Goal: Communication & Community: Answer question/provide support

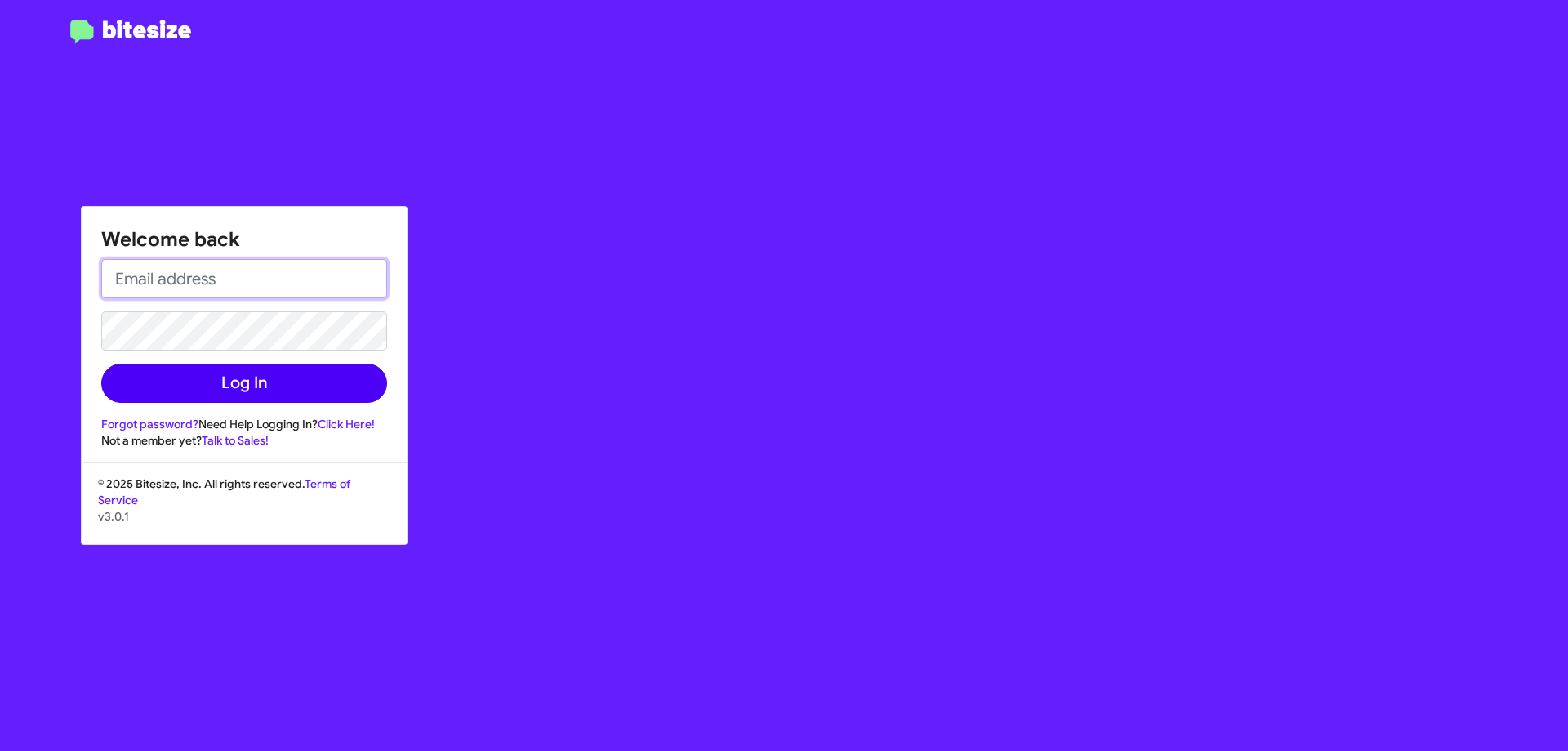
type input "[EMAIL_ADDRESS][DOMAIN_NAME]"
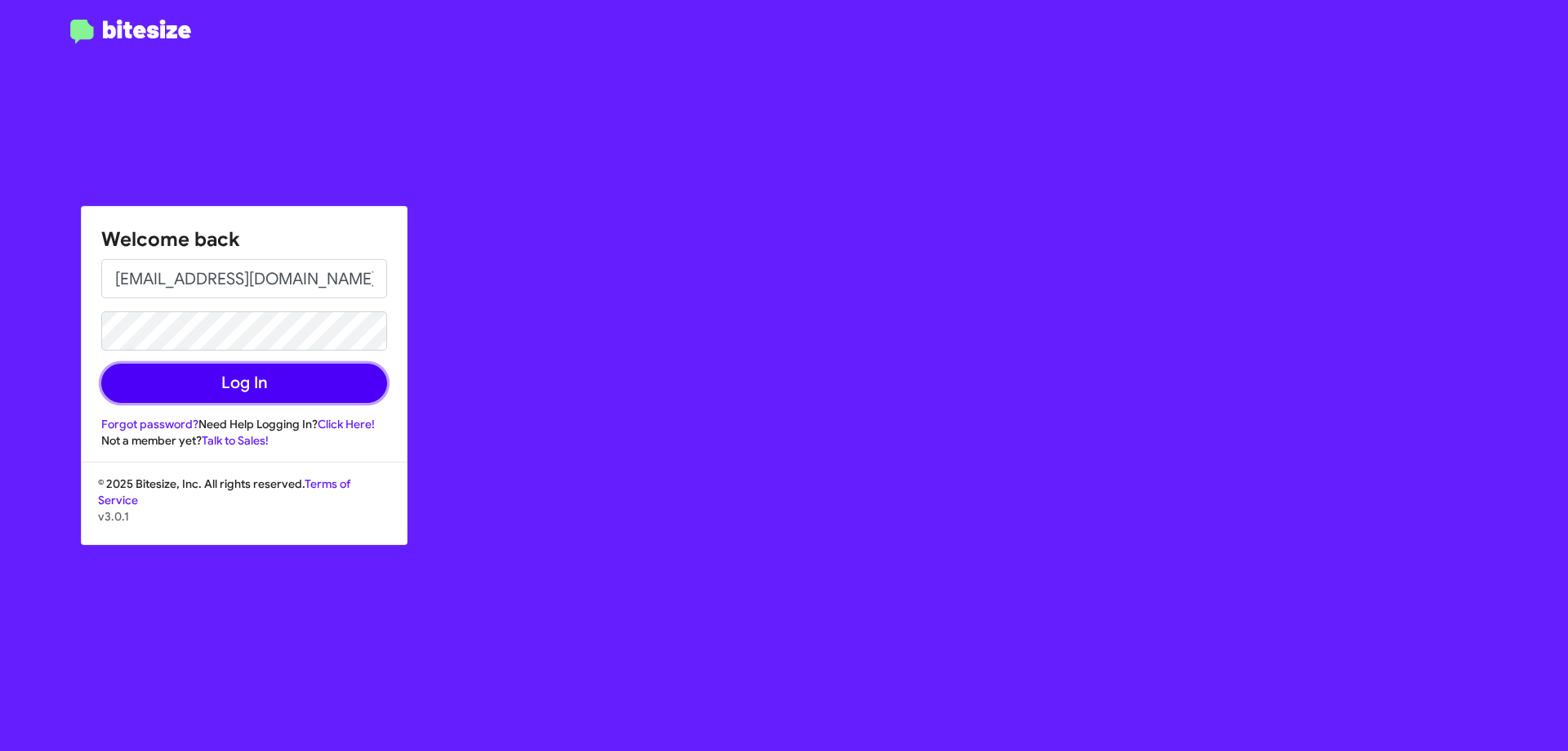
click at [308, 378] on button "Log In" at bounding box center [244, 383] width 285 height 39
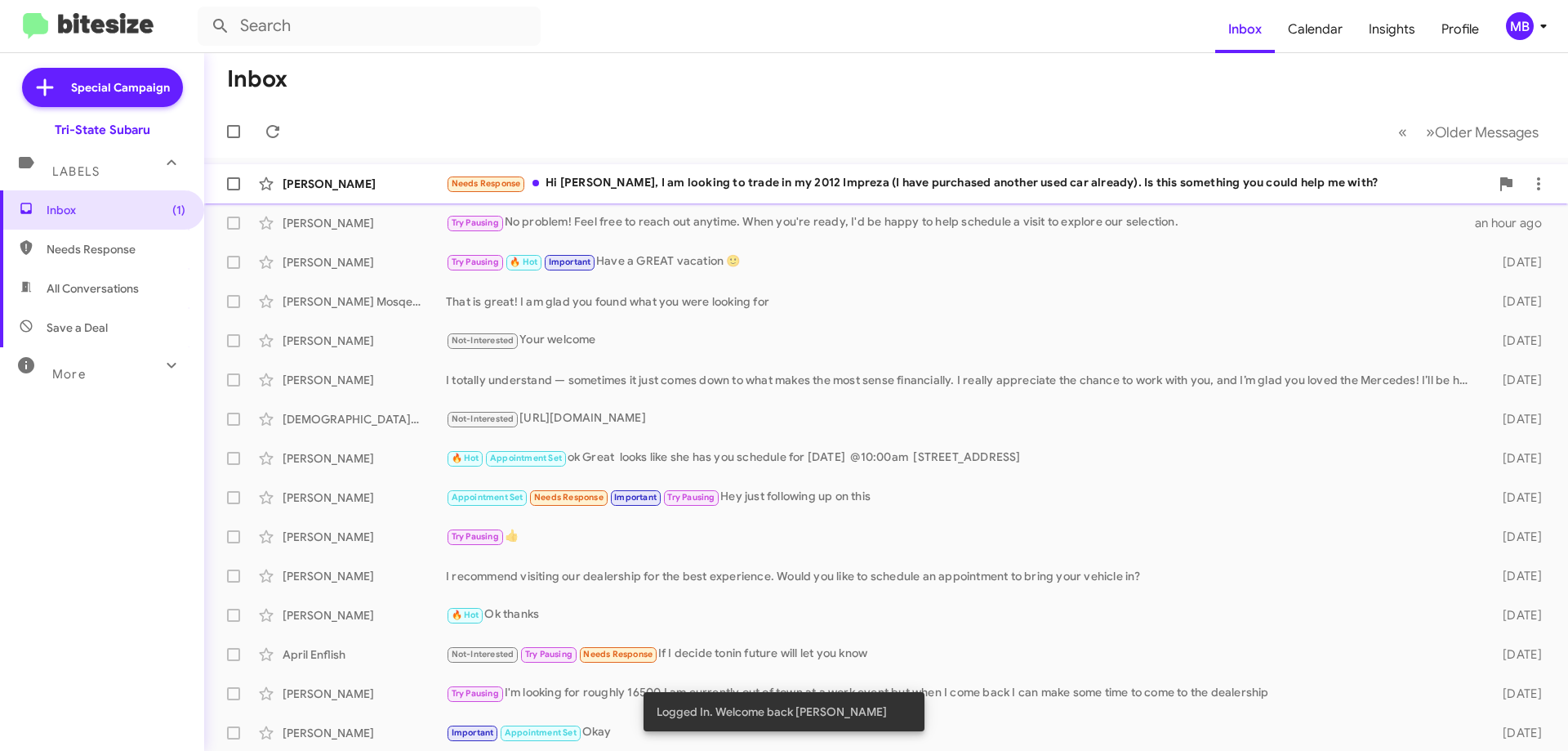
click at [972, 181] on div "Needs Response Hi [PERSON_NAME], I am looking to trade in my 2012 Impreza (I ha…" at bounding box center [968, 183] width 1044 height 19
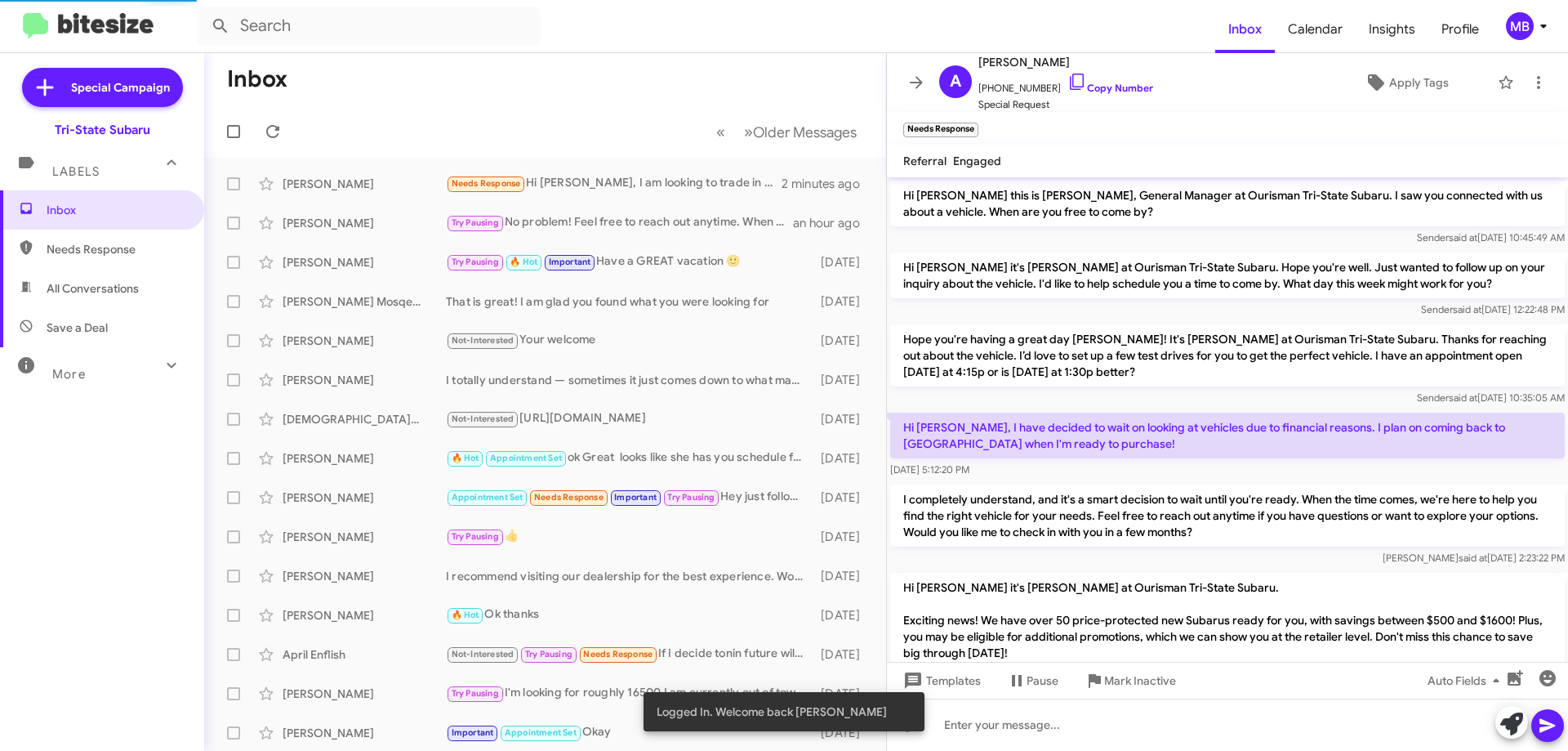
scroll to position [129, 0]
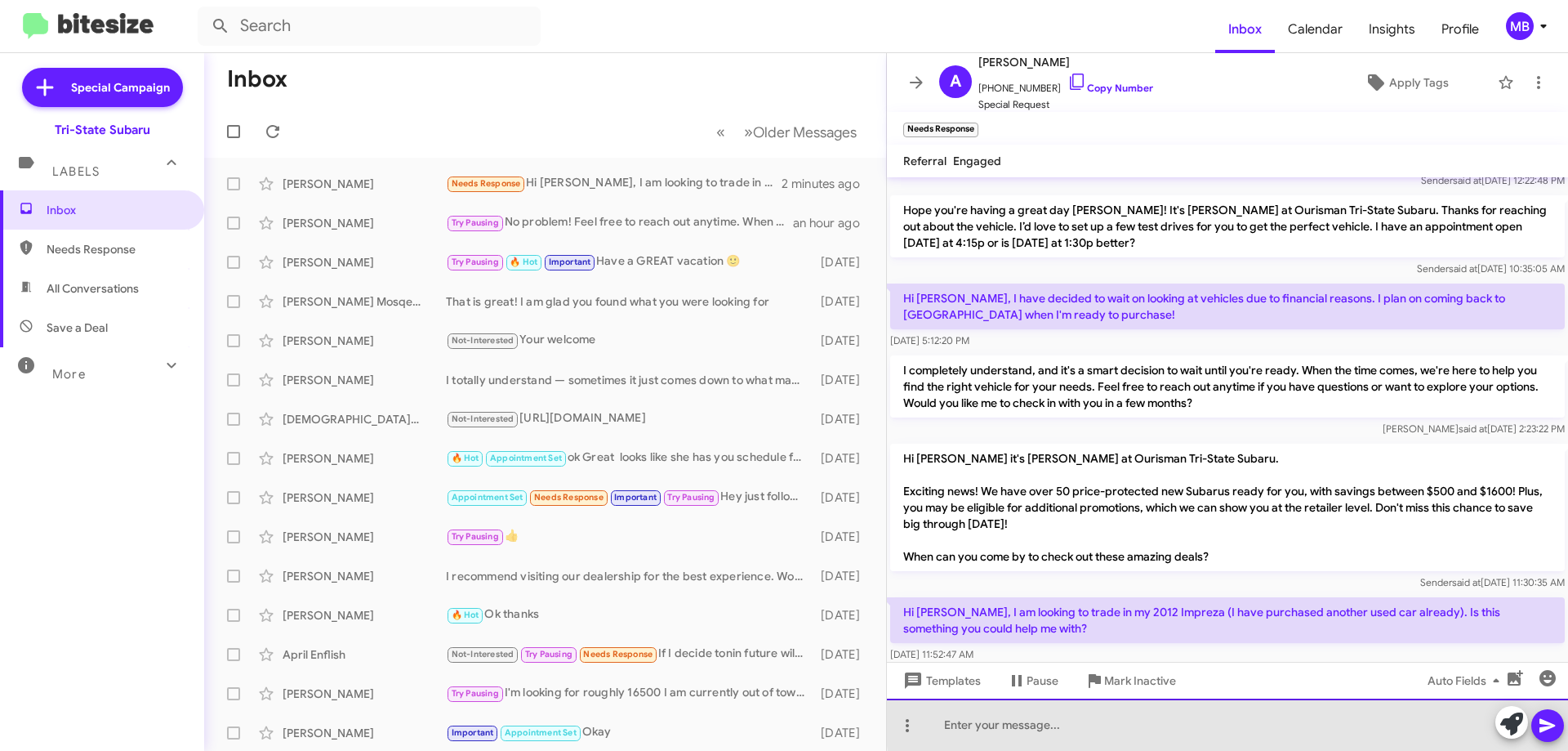
click at [1238, 723] on div at bounding box center [1227, 724] width 681 height 52
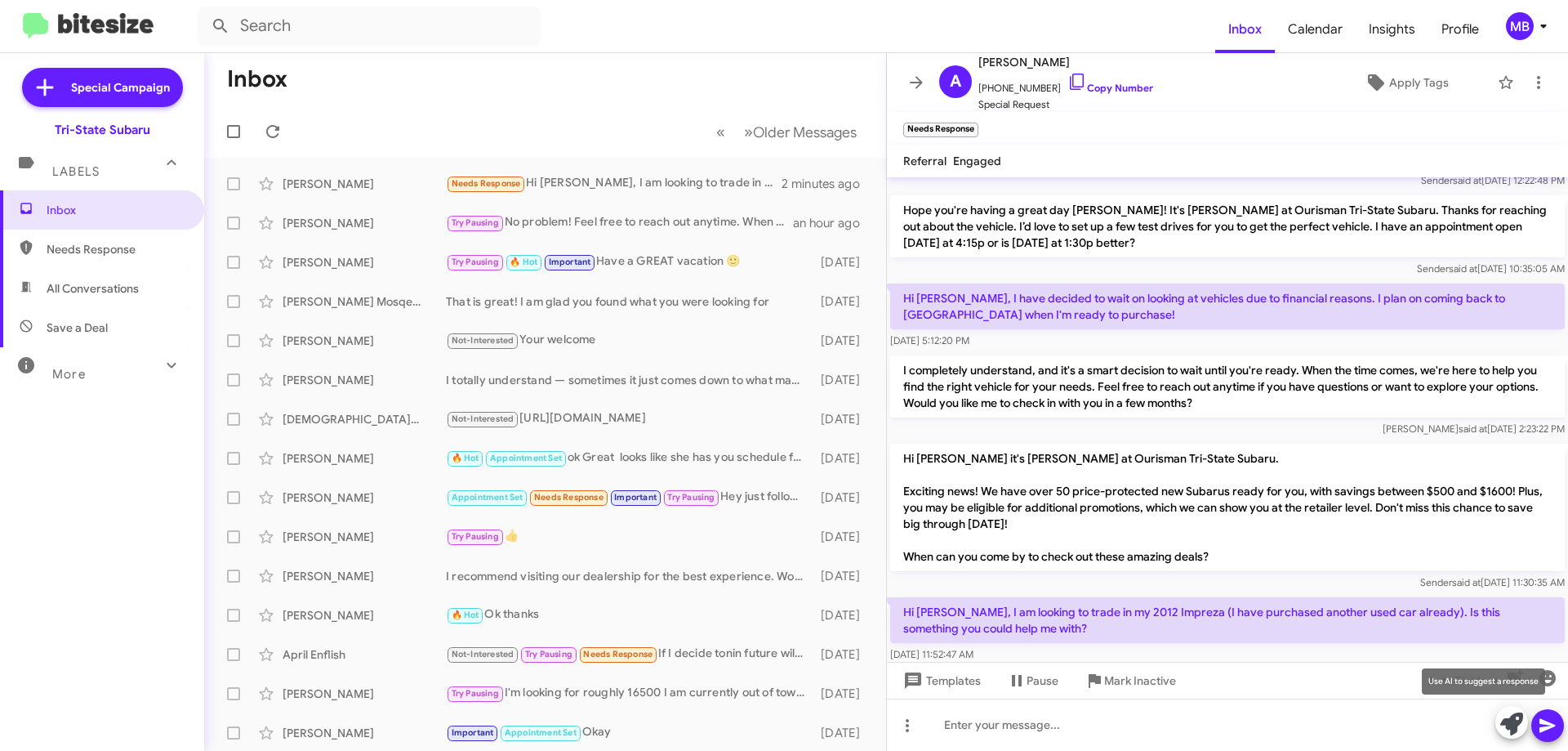
click at [1501, 725] on icon at bounding box center [1511, 723] width 22 height 22
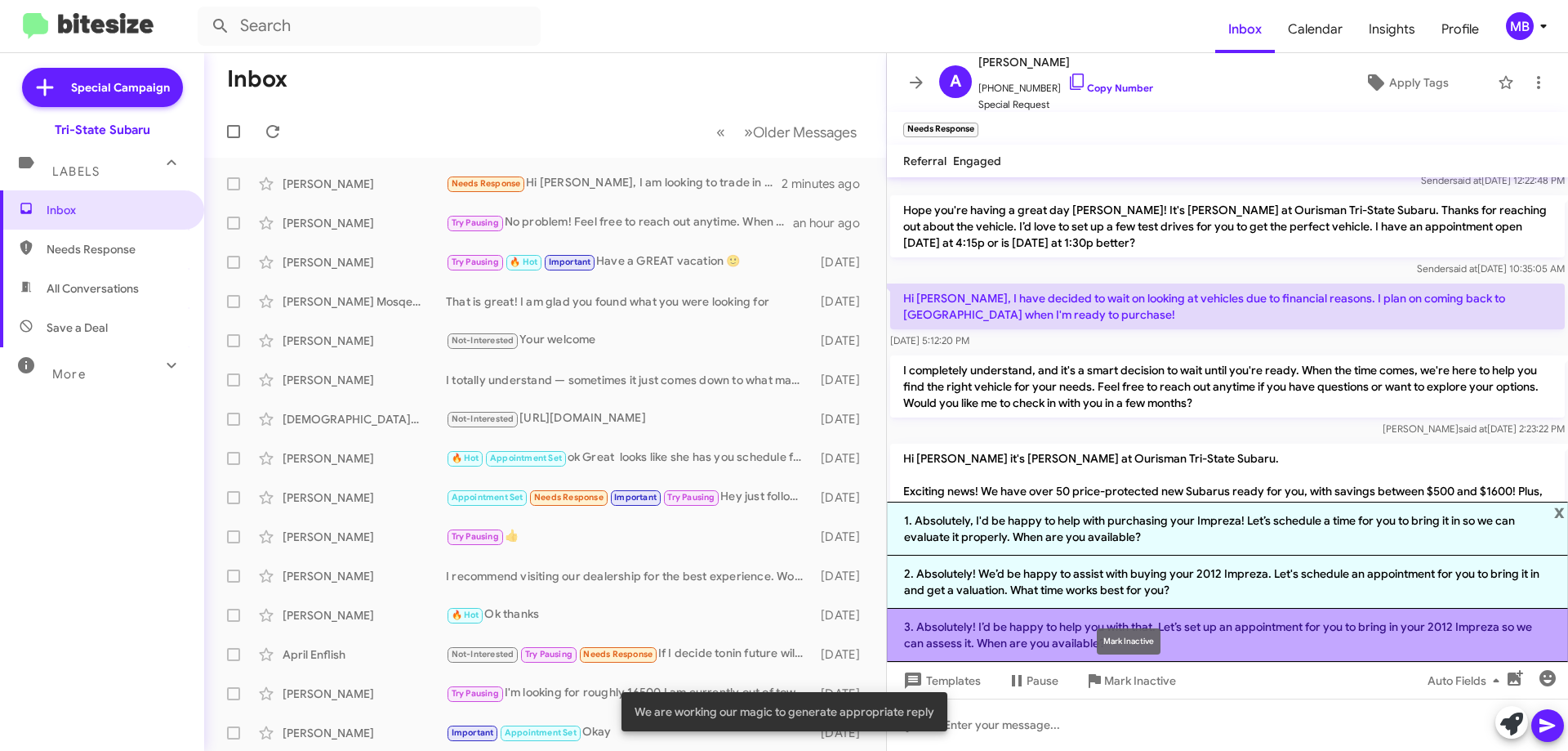
click at [1173, 636] on body "Inbox Calendar Insights Profile MB Special Campaign Tri-State Subaru Labels Inb…" at bounding box center [784, 376] width 1568 height 751
click at [1397, 624] on li "3. Absolutely! I’d be happy to help you with that. Let’s set up an appointment …" at bounding box center [1227, 635] width 681 height 53
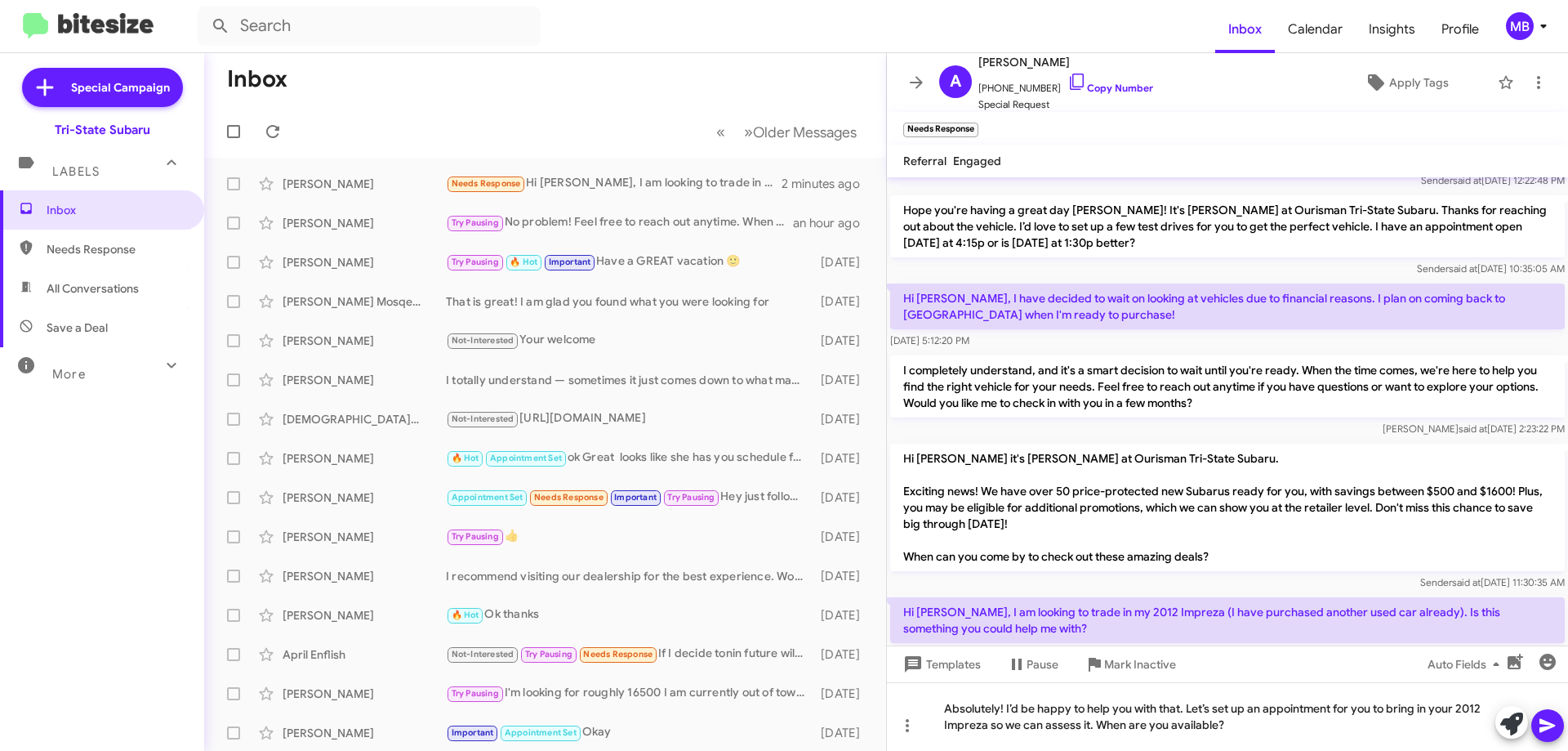
click at [1538, 721] on icon at bounding box center [1547, 726] width 20 height 20
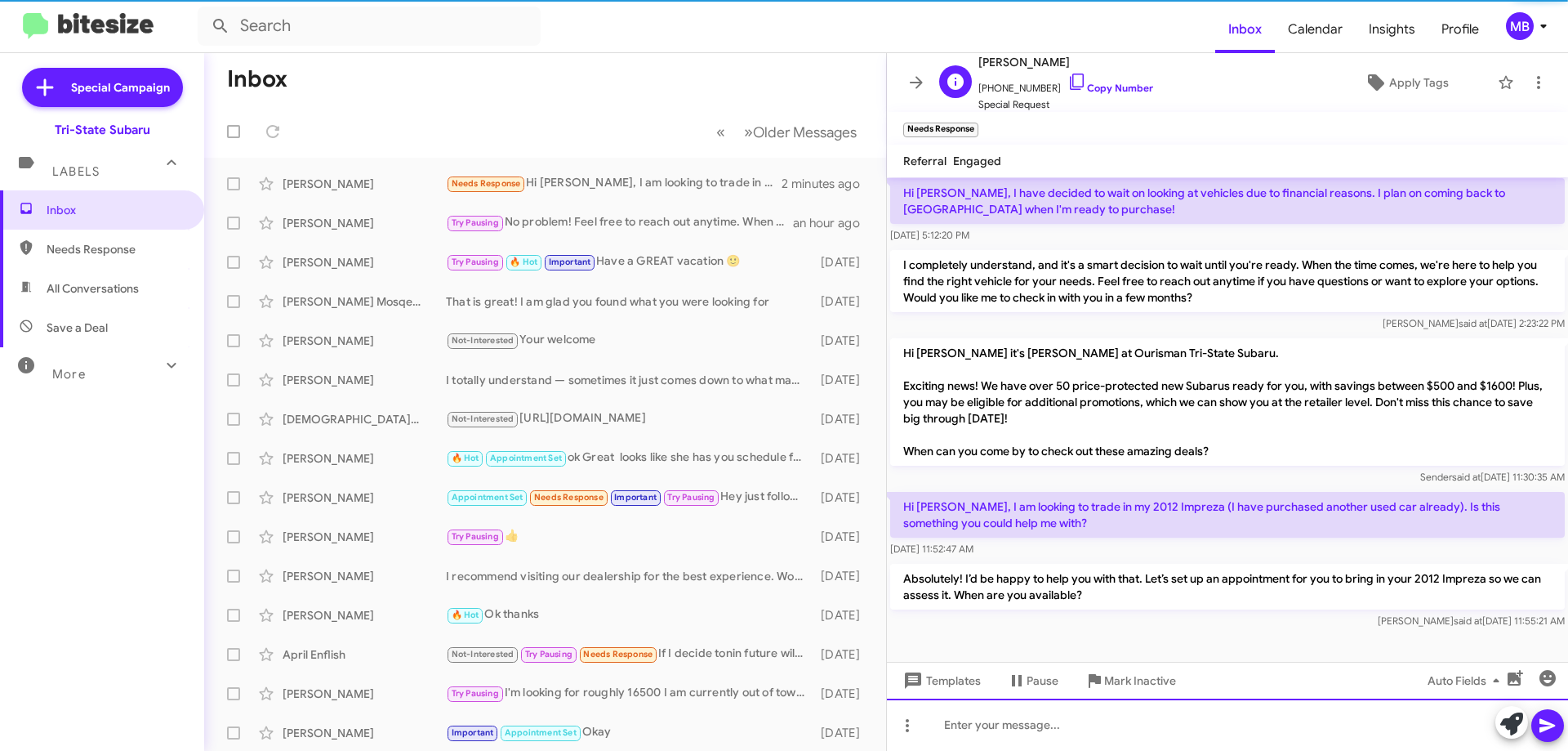
scroll to position [238, 0]
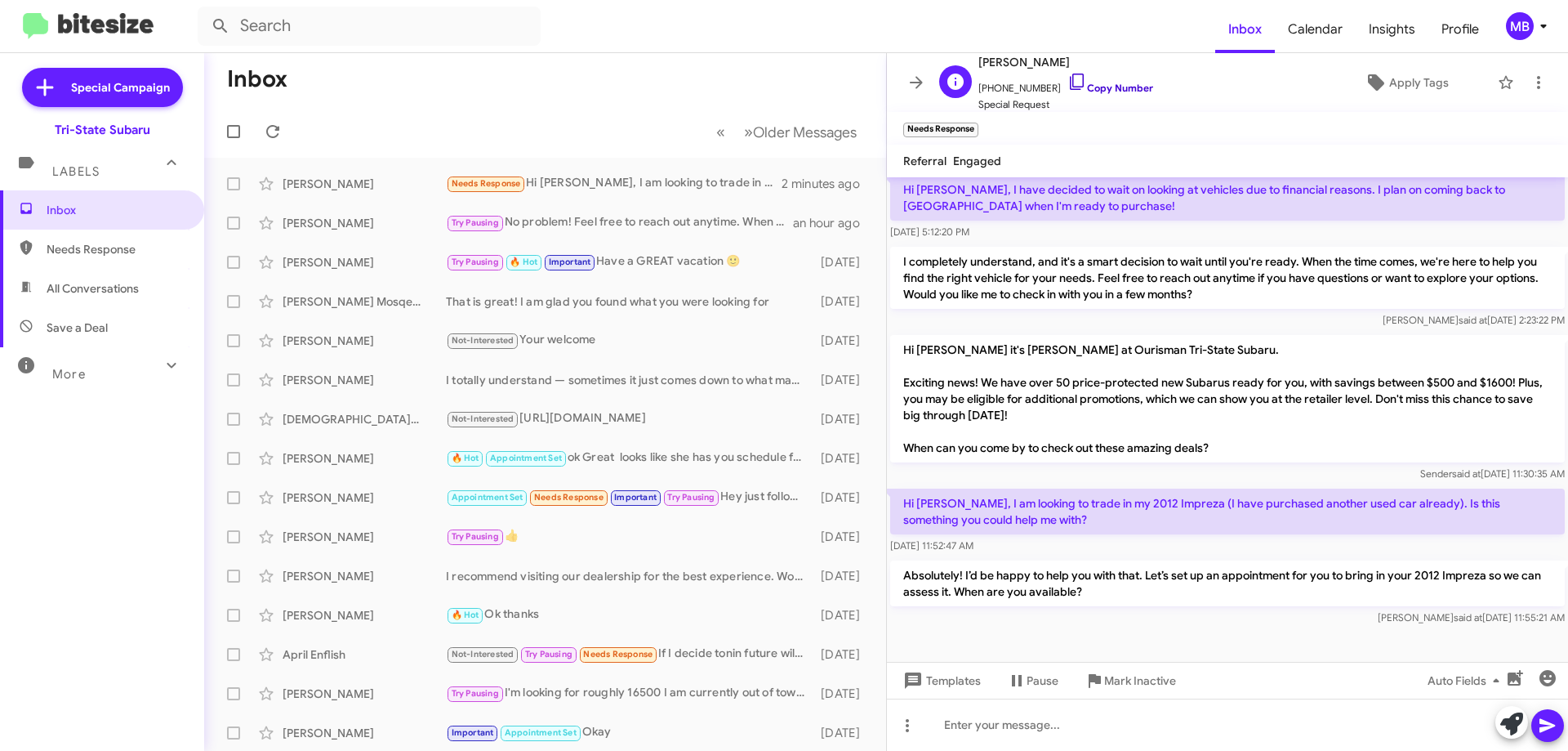
click at [1107, 87] on link "Copy Number" at bounding box center [1111, 88] width 86 height 13
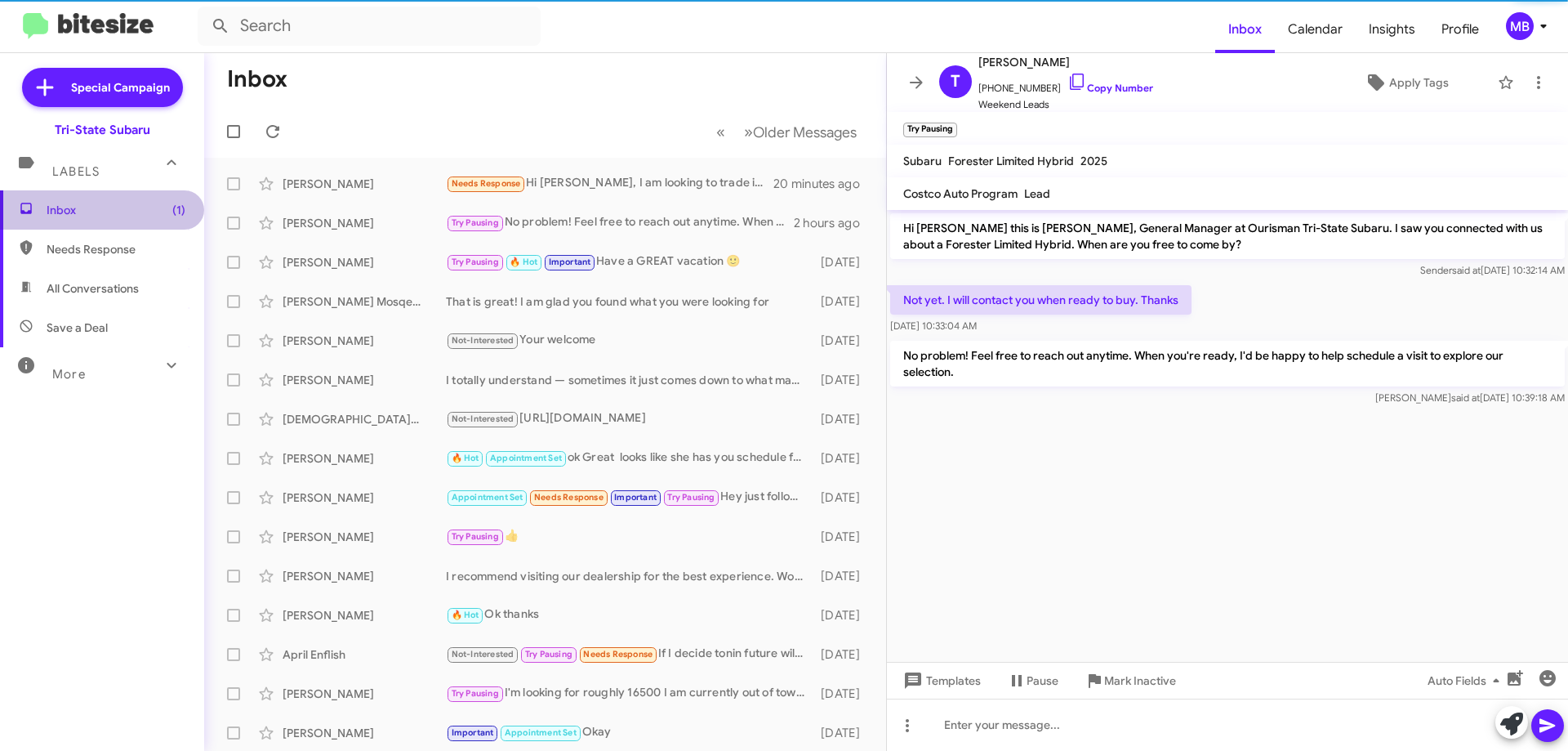
click at [123, 206] on span "Inbox (1)" at bounding box center [116, 209] width 139 height 17
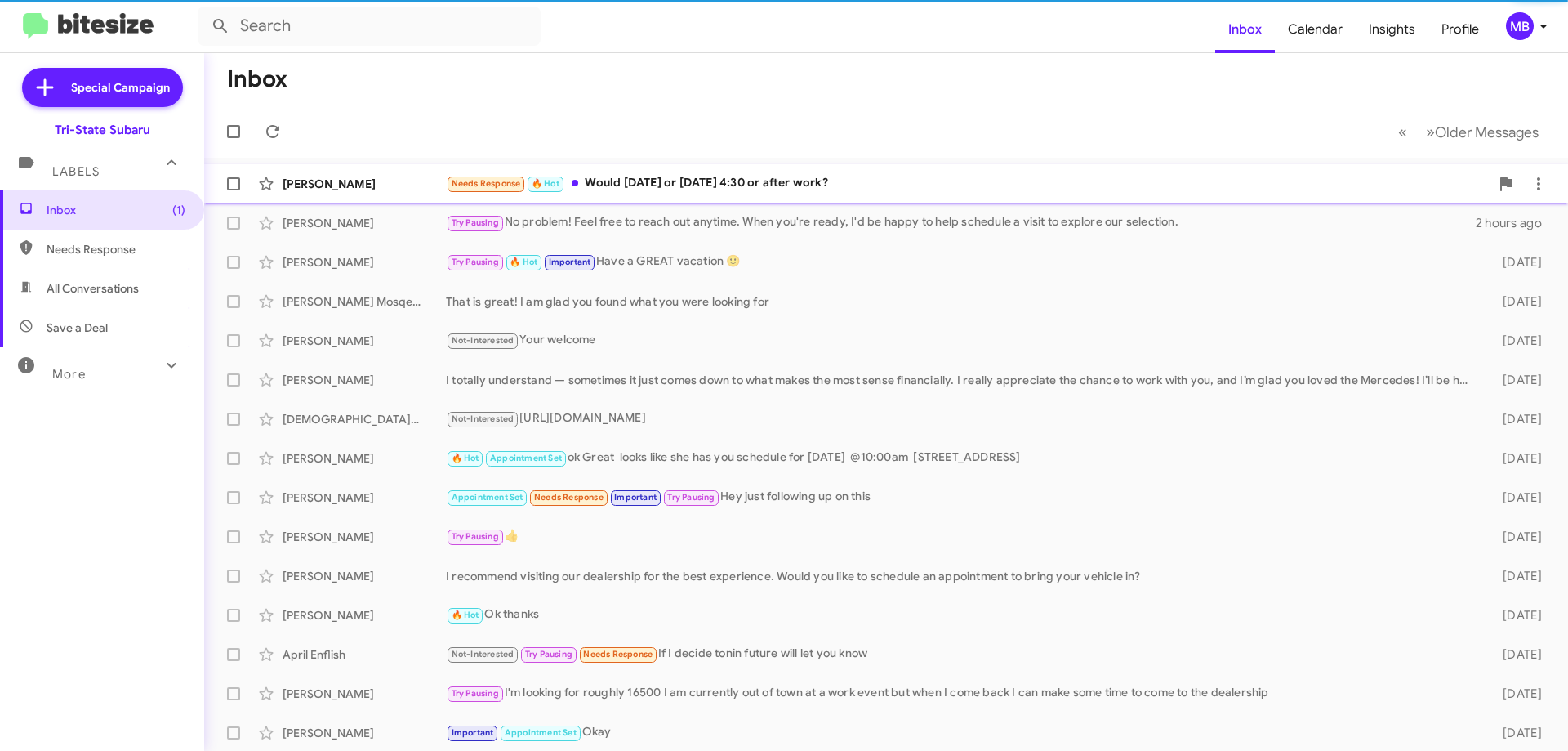
drag, startPoint x: 312, startPoint y: 177, endPoint x: 321, endPoint y: 180, distance: 9.5
click at [313, 179] on div "[PERSON_NAME]" at bounding box center [364, 184] width 163 height 17
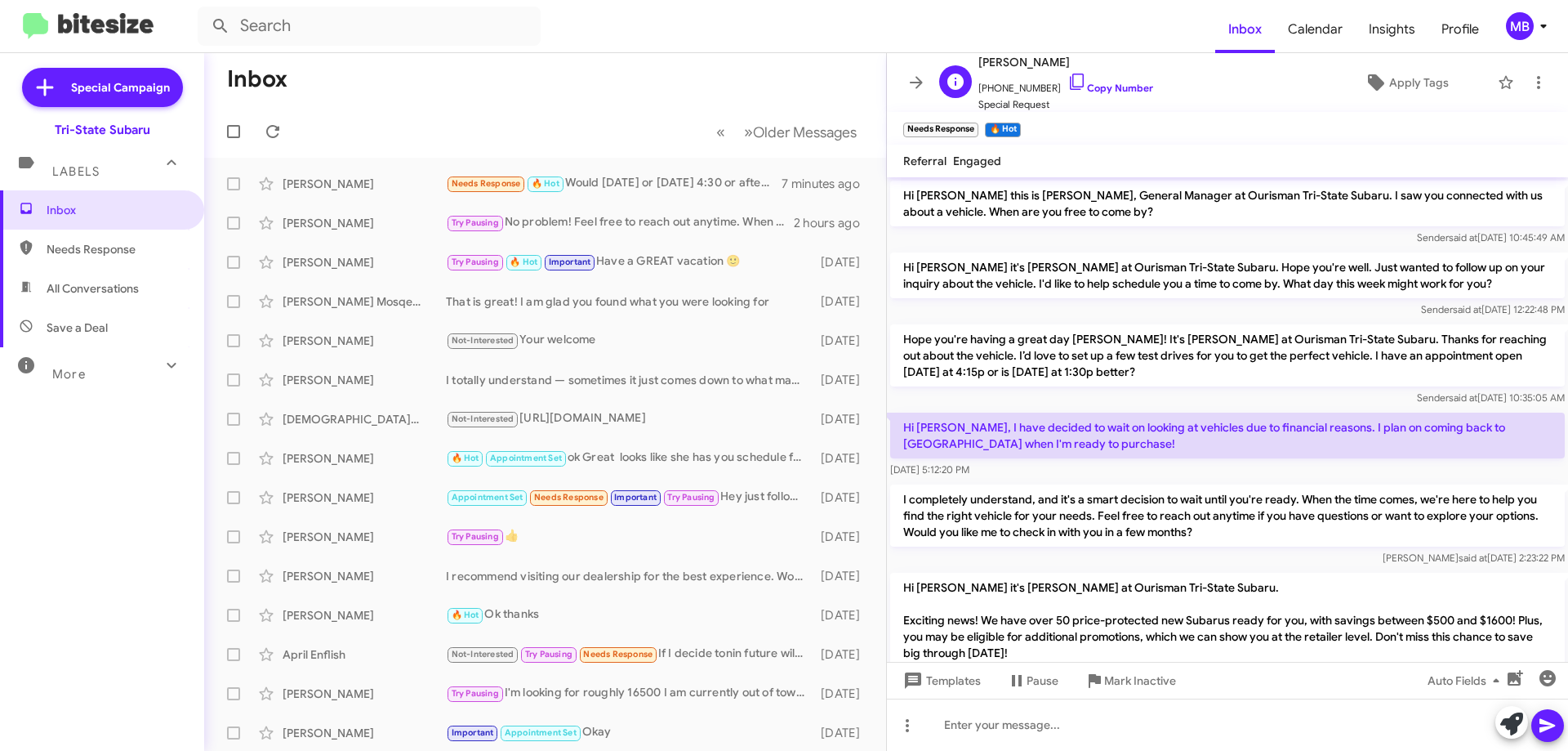
click at [1100, 81] on span "+13027439996 Copy Number" at bounding box center [1066, 84] width 175 height 24
click at [1111, 87] on link "Copy Number" at bounding box center [1111, 88] width 86 height 13
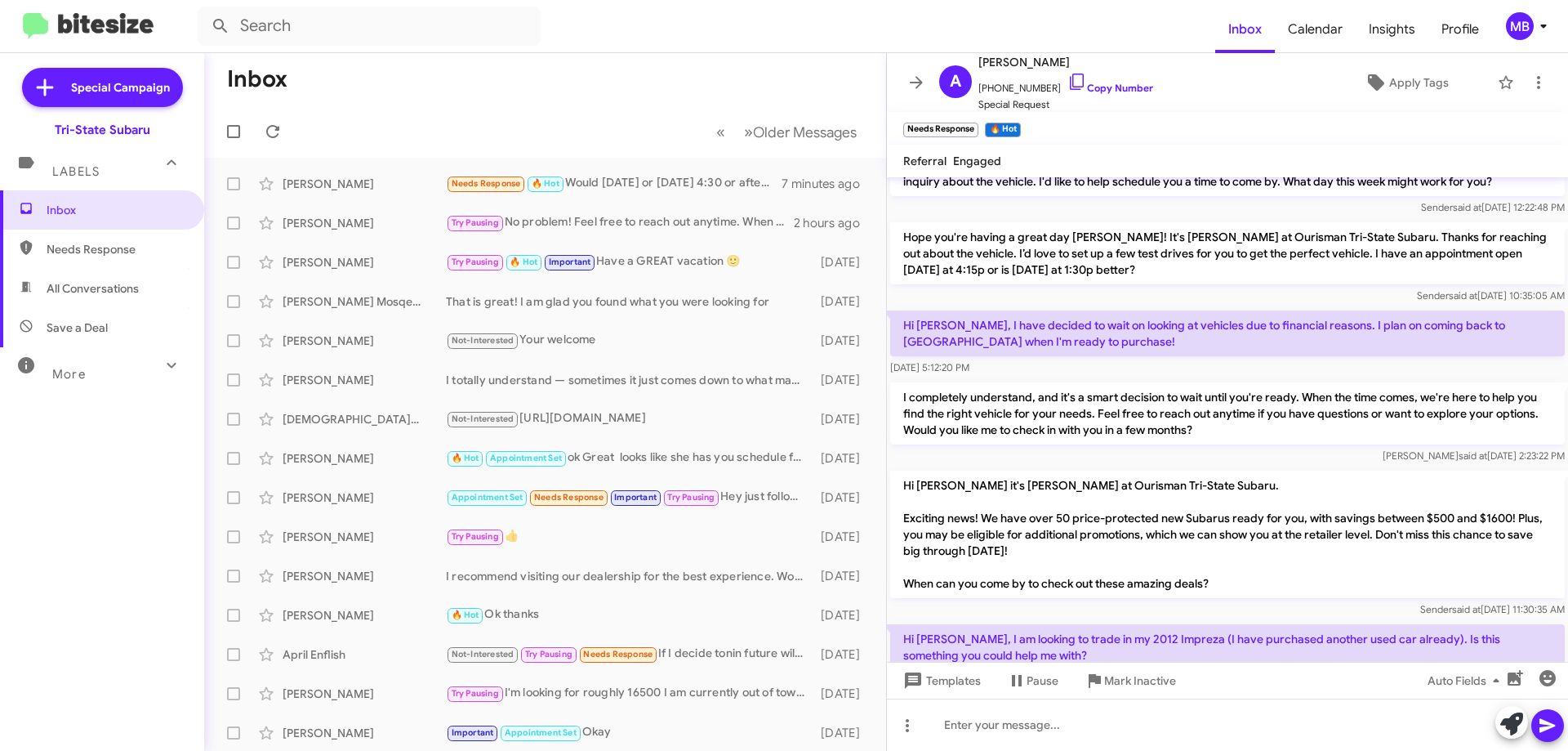
scroll to position [297, 0]
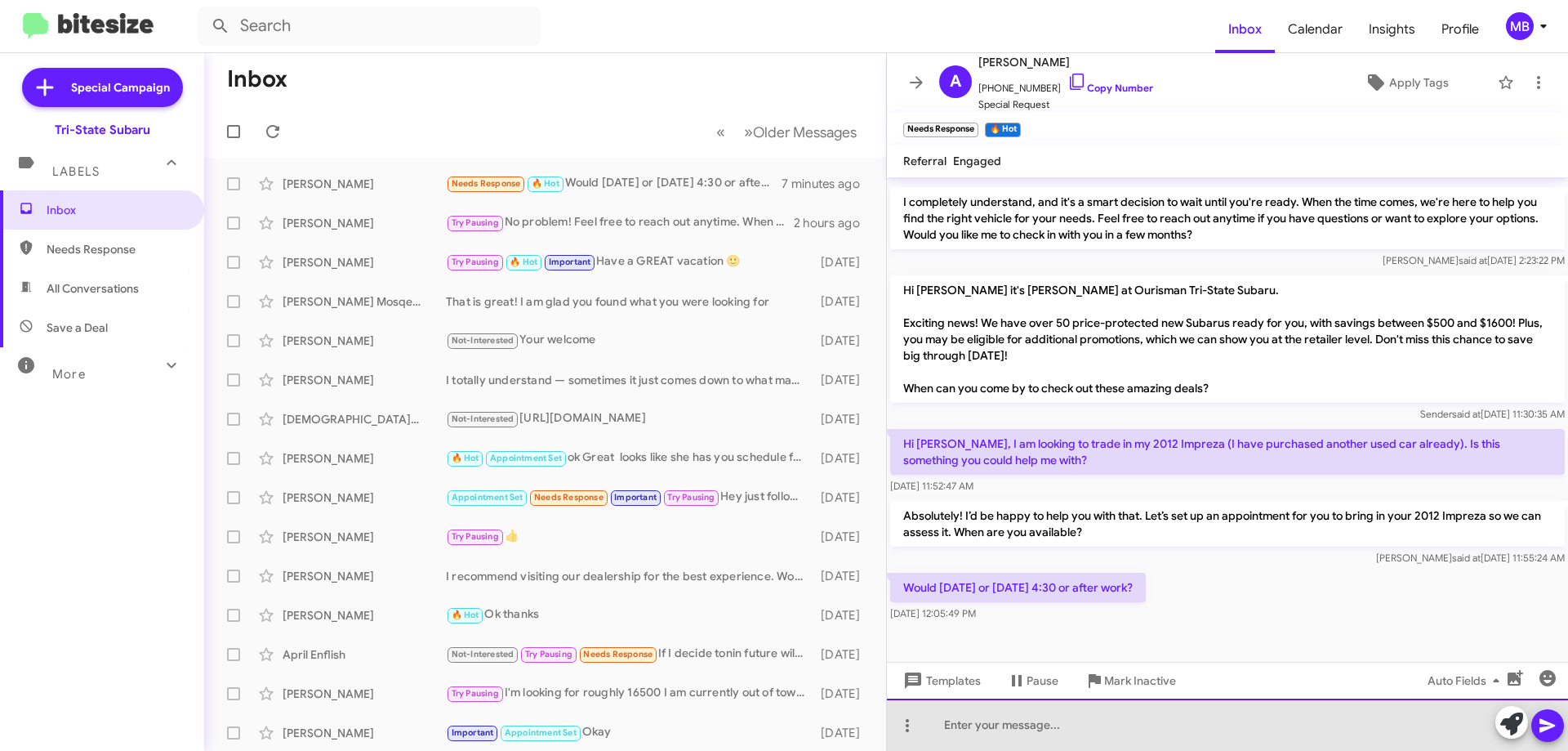
click at [1073, 727] on div at bounding box center [1227, 724] width 681 height 52
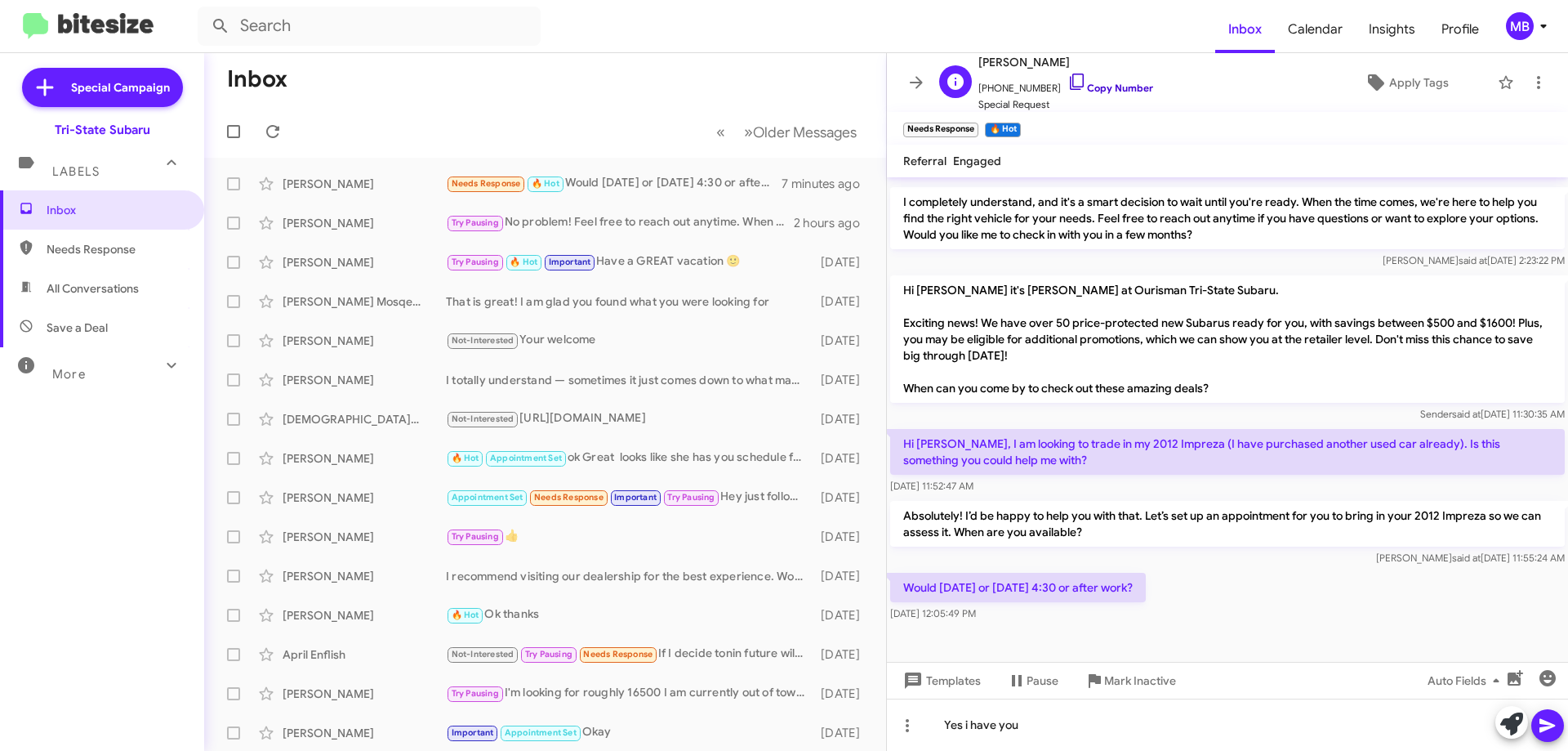
click at [1099, 83] on link "Copy Number" at bounding box center [1111, 88] width 86 height 13
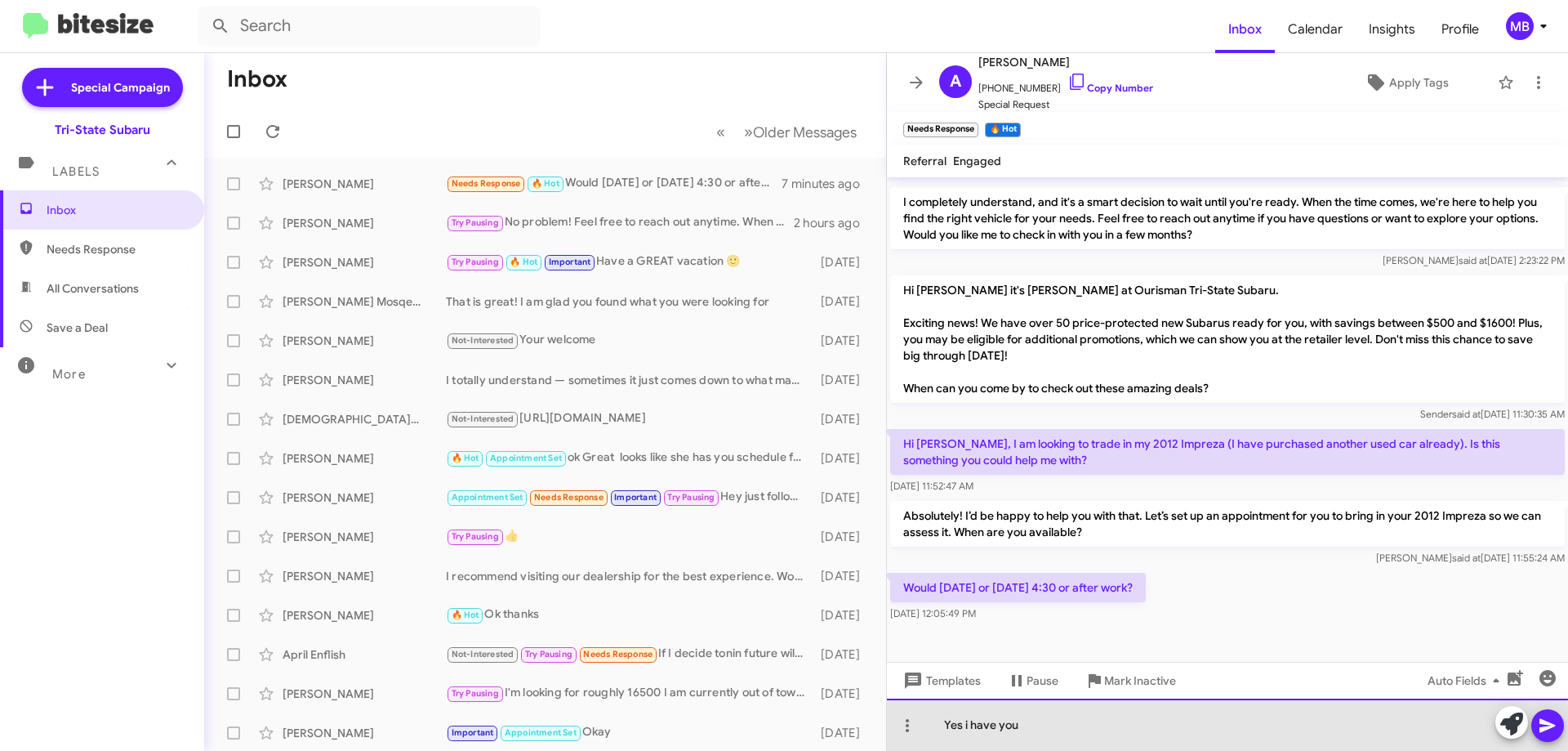
click at [1014, 735] on div "Yes i have you" at bounding box center [1227, 724] width 681 height 52
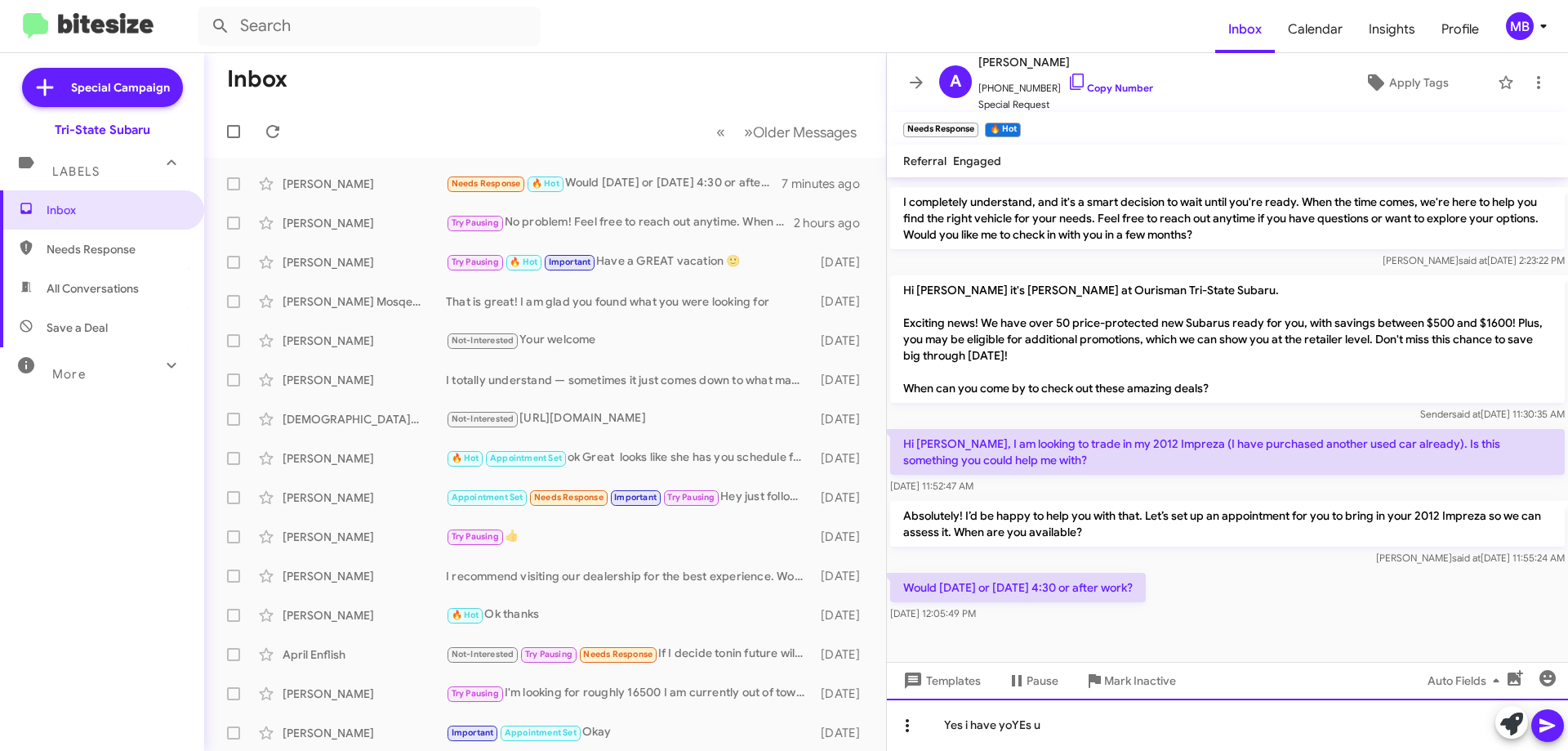
drag, startPoint x: 1084, startPoint y: 710, endPoint x: 910, endPoint y: 737, distance: 176.1
click at [904, 736] on div "Yes i have yoYEs u" at bounding box center [1227, 724] width 681 height 52
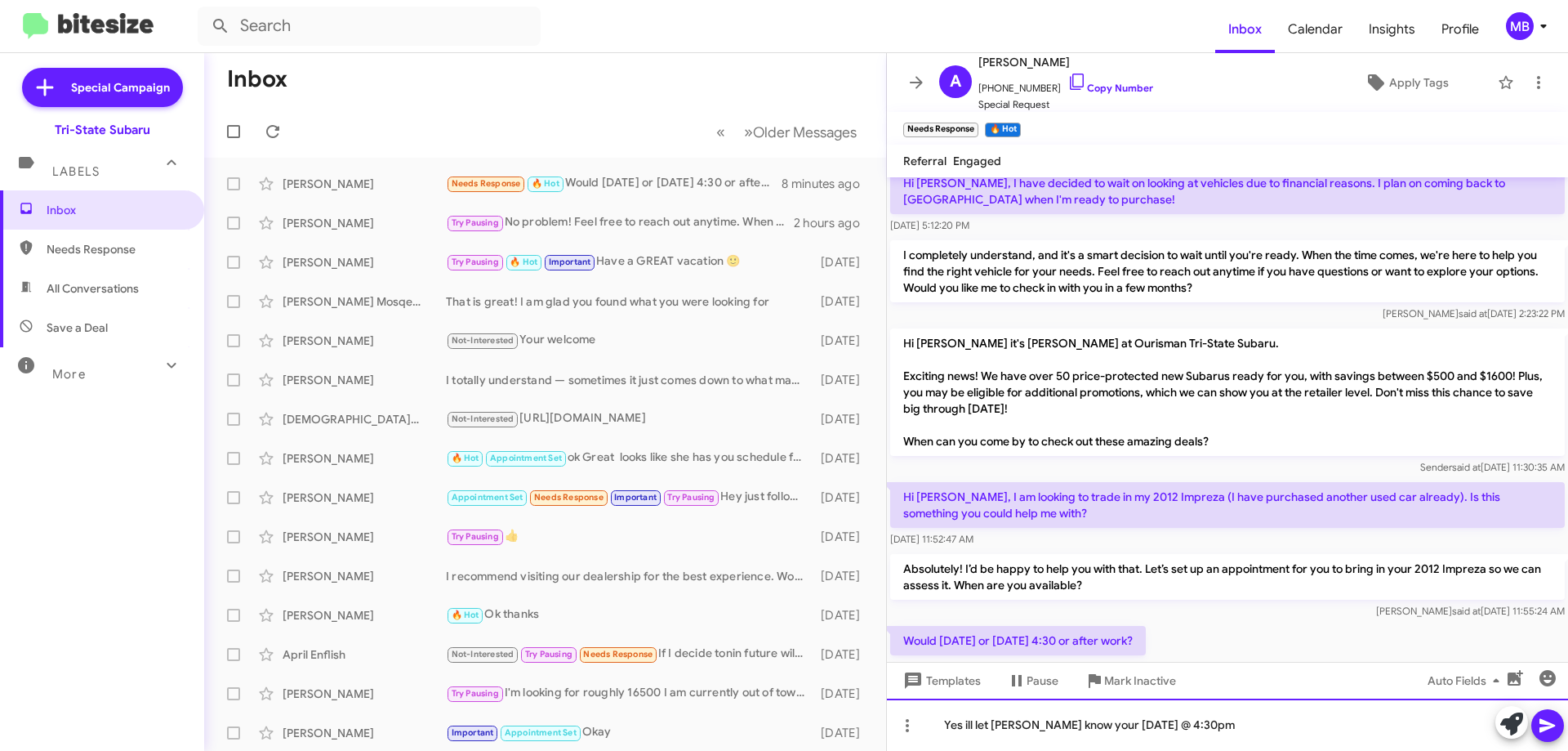
scroll to position [216, 0]
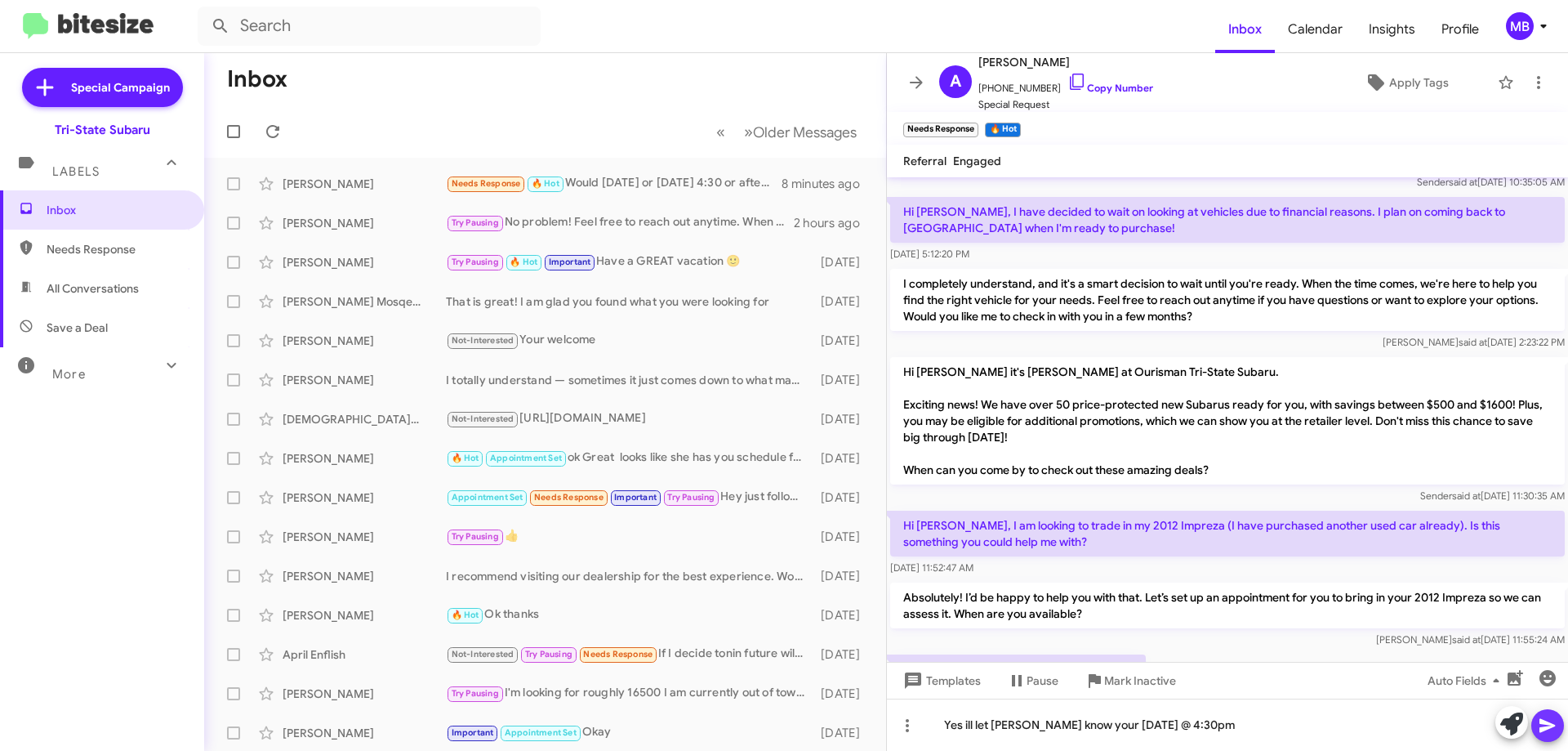
click at [1541, 717] on icon at bounding box center [1547, 726] width 20 height 20
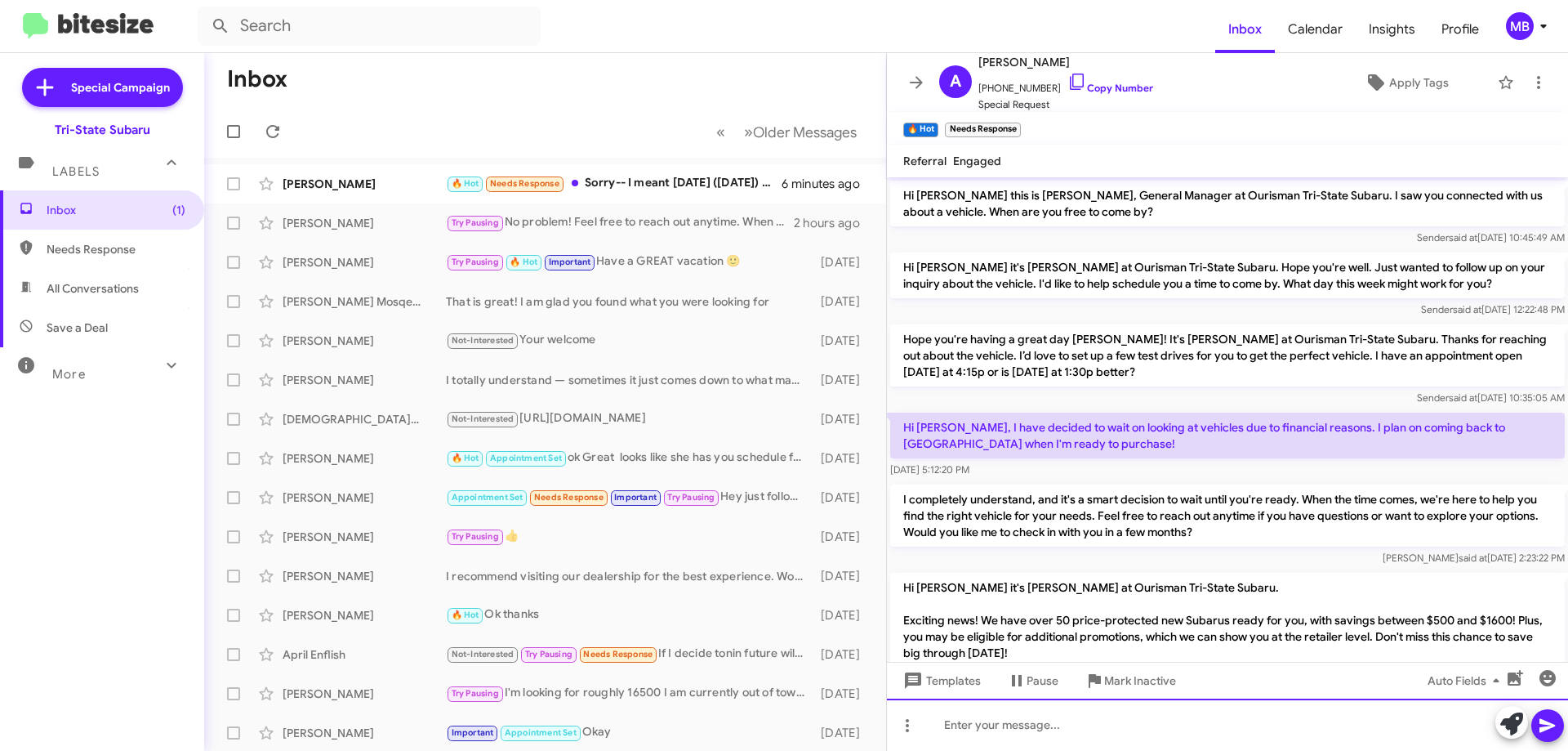
scroll to position [417, 0]
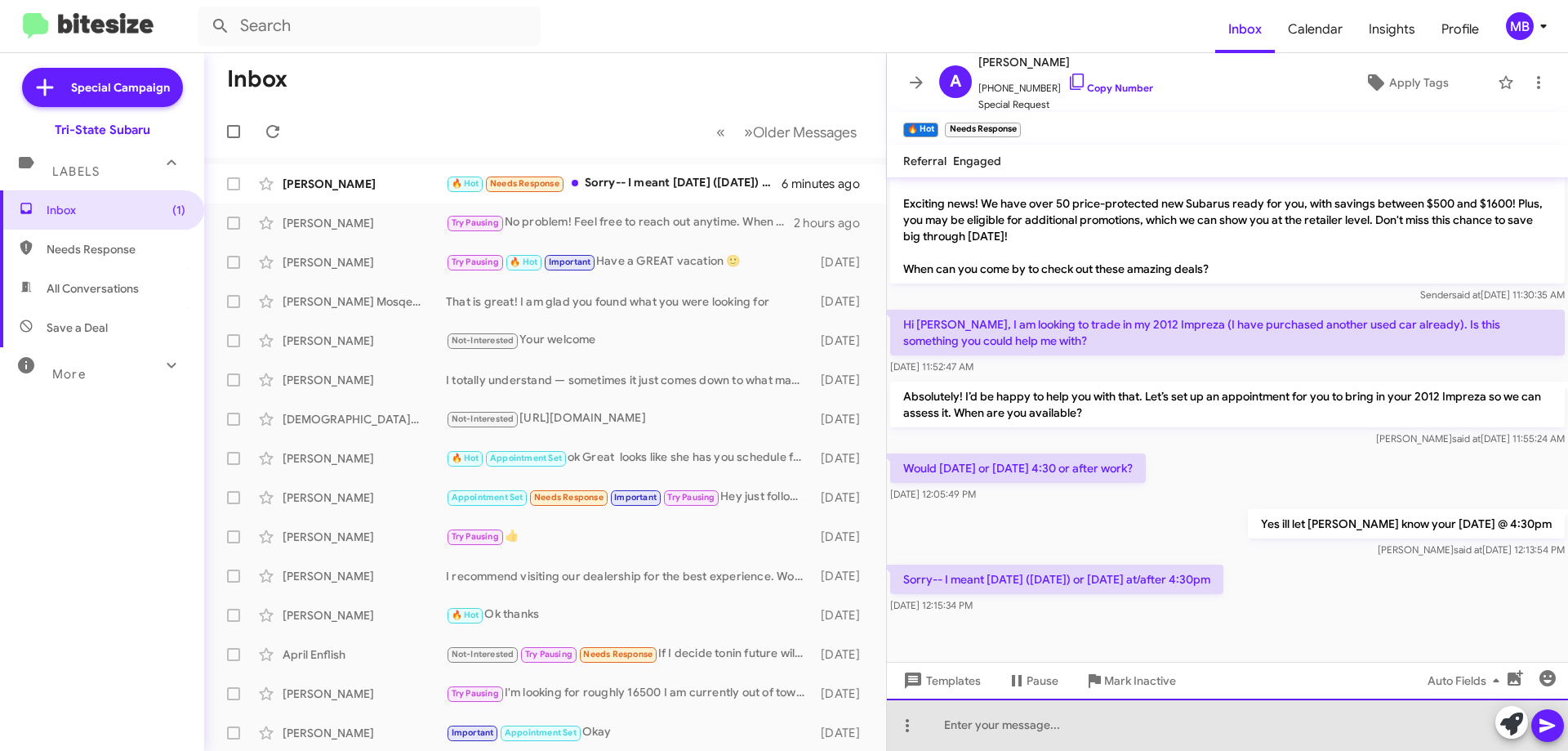
click at [1084, 736] on div at bounding box center [1227, 724] width 681 height 52
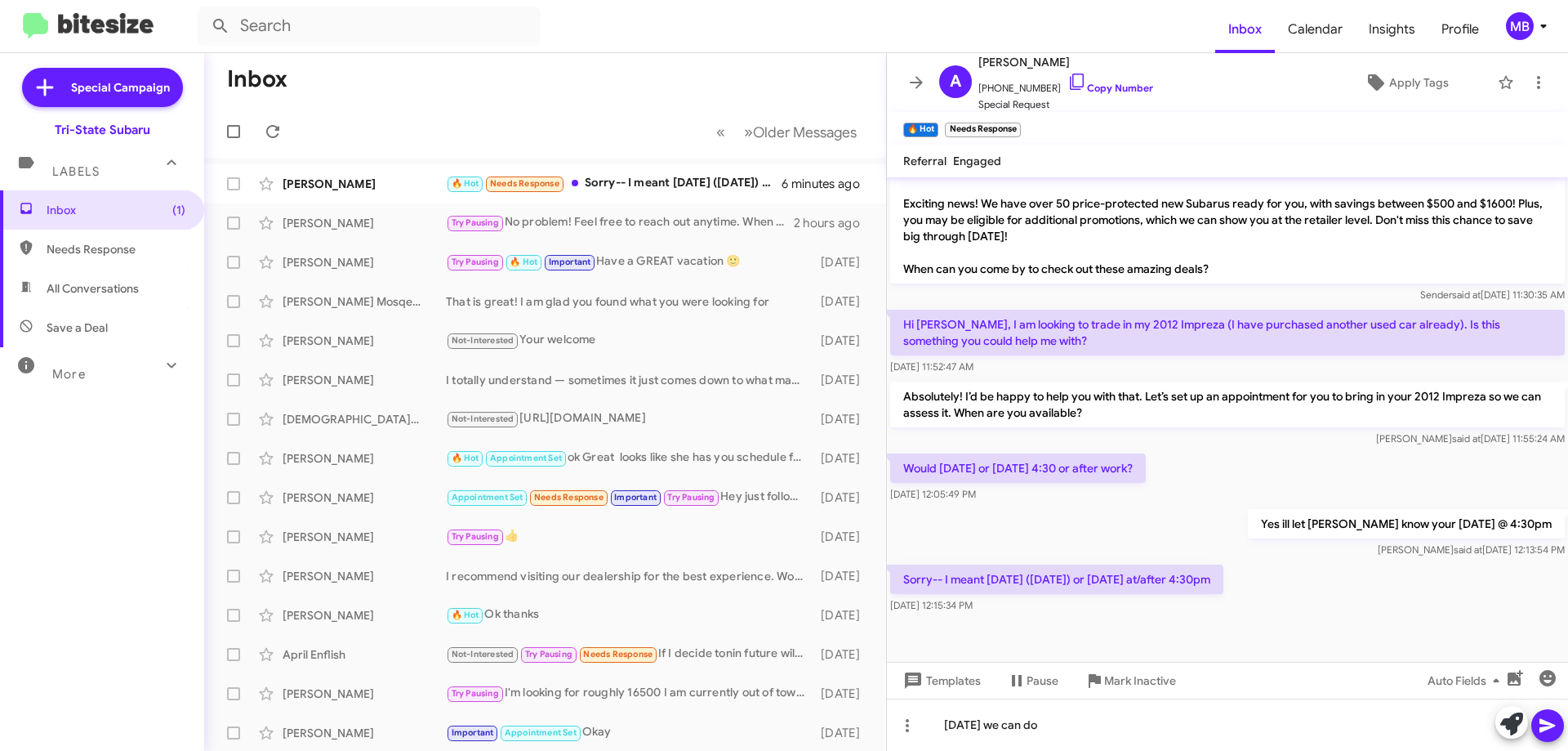
click at [1541, 727] on icon at bounding box center [1547, 726] width 16 height 14
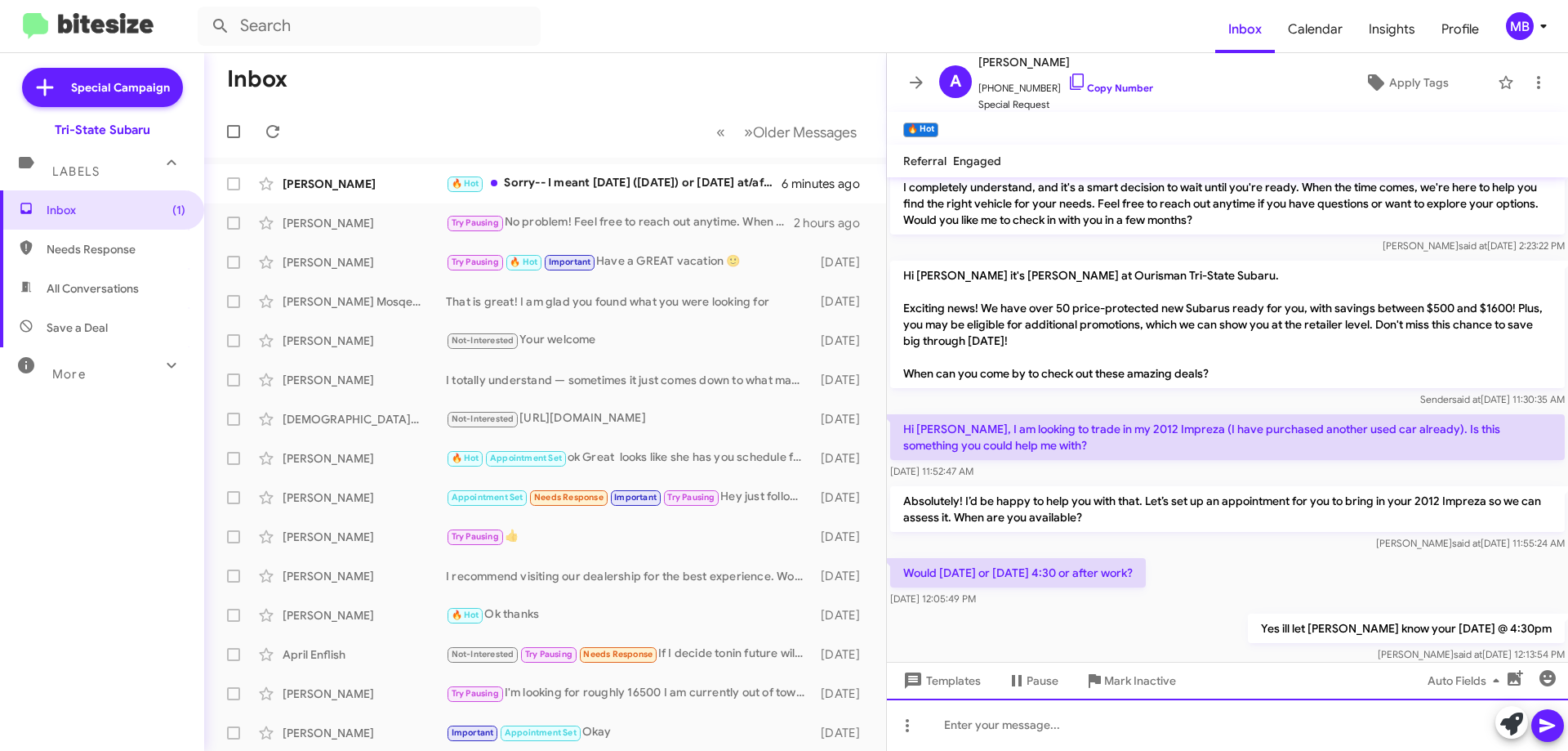
scroll to position [476, 0]
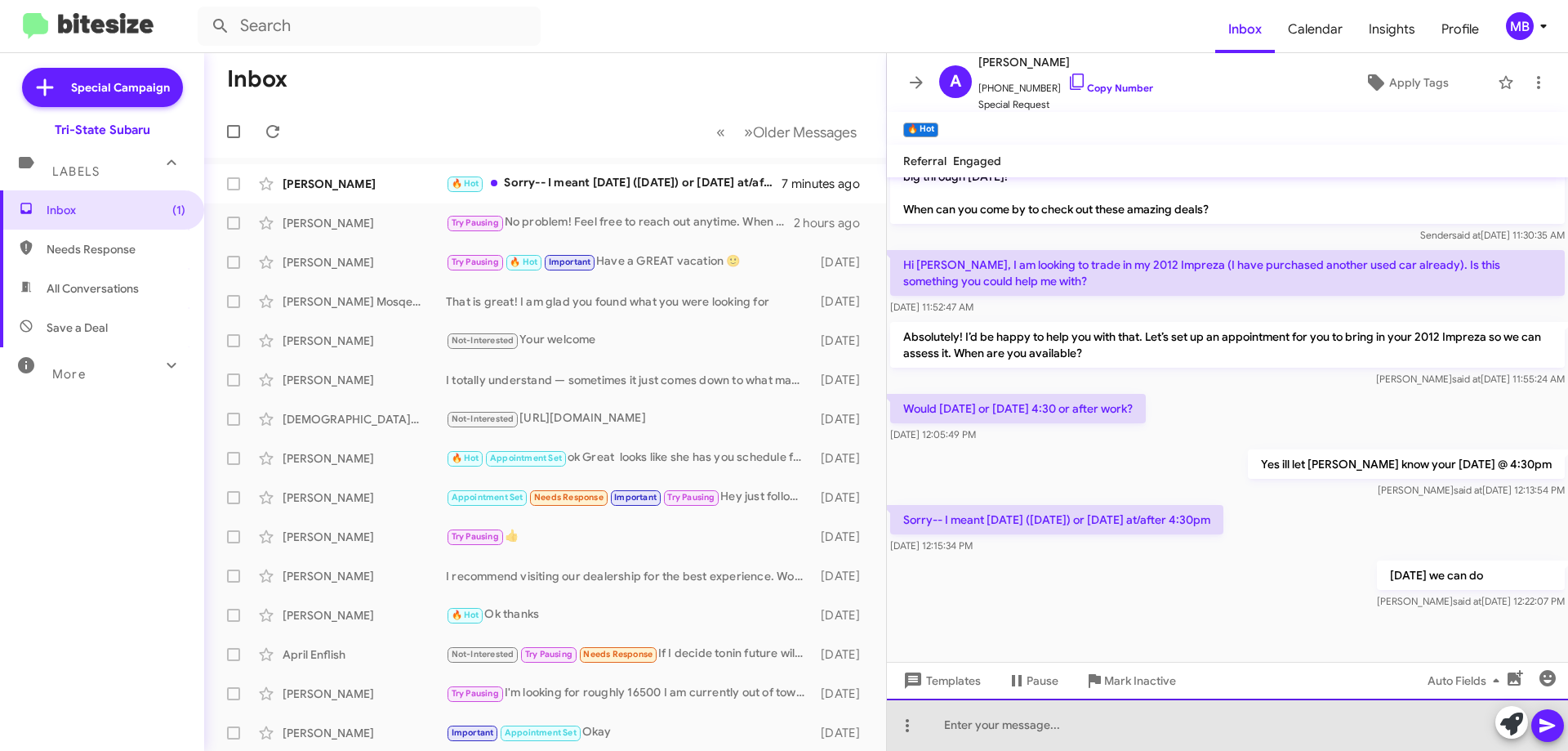
click at [1060, 726] on div at bounding box center [1227, 724] width 681 height 52
click at [1111, 735] on div at bounding box center [1227, 724] width 681 height 52
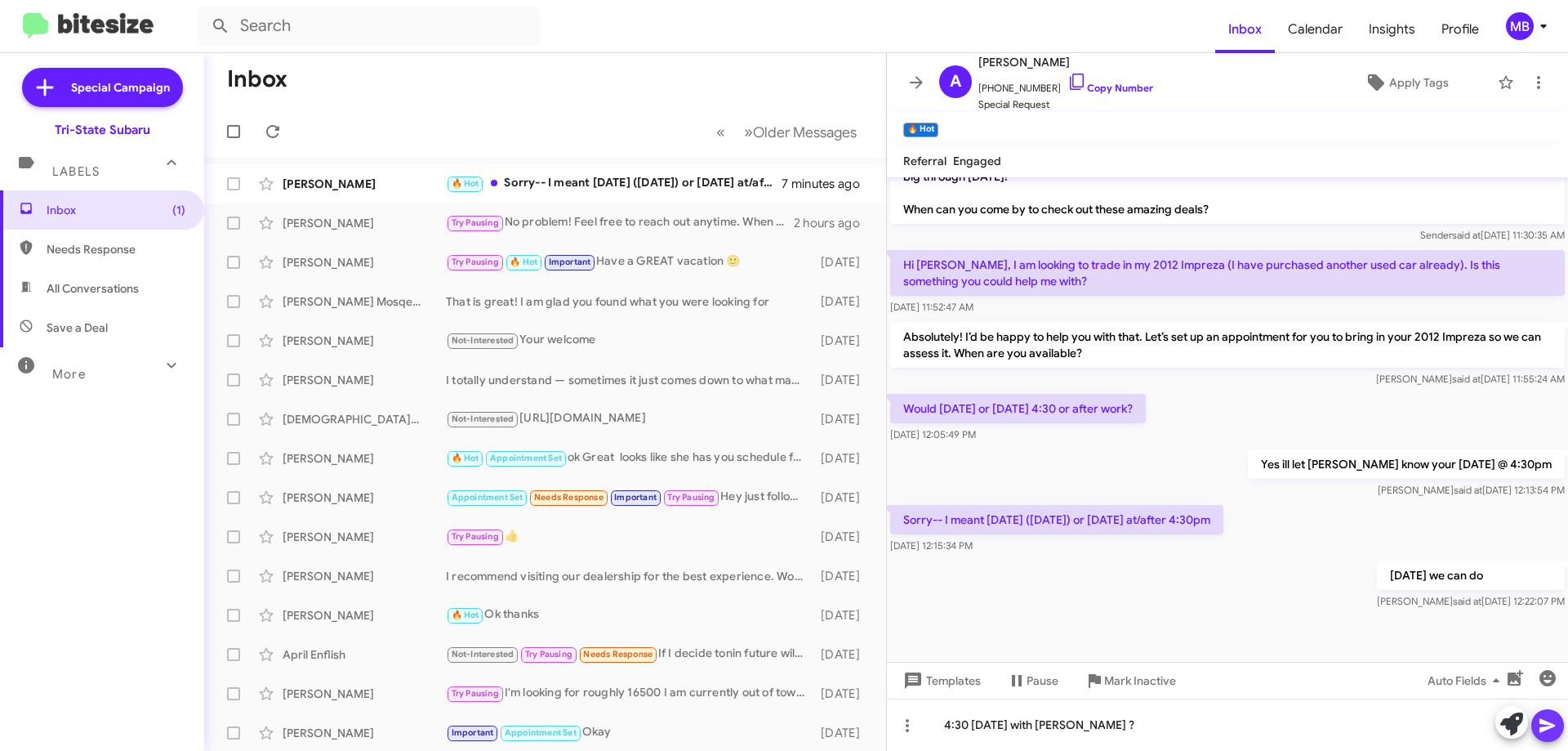
click at [1550, 737] on span at bounding box center [1547, 725] width 20 height 32
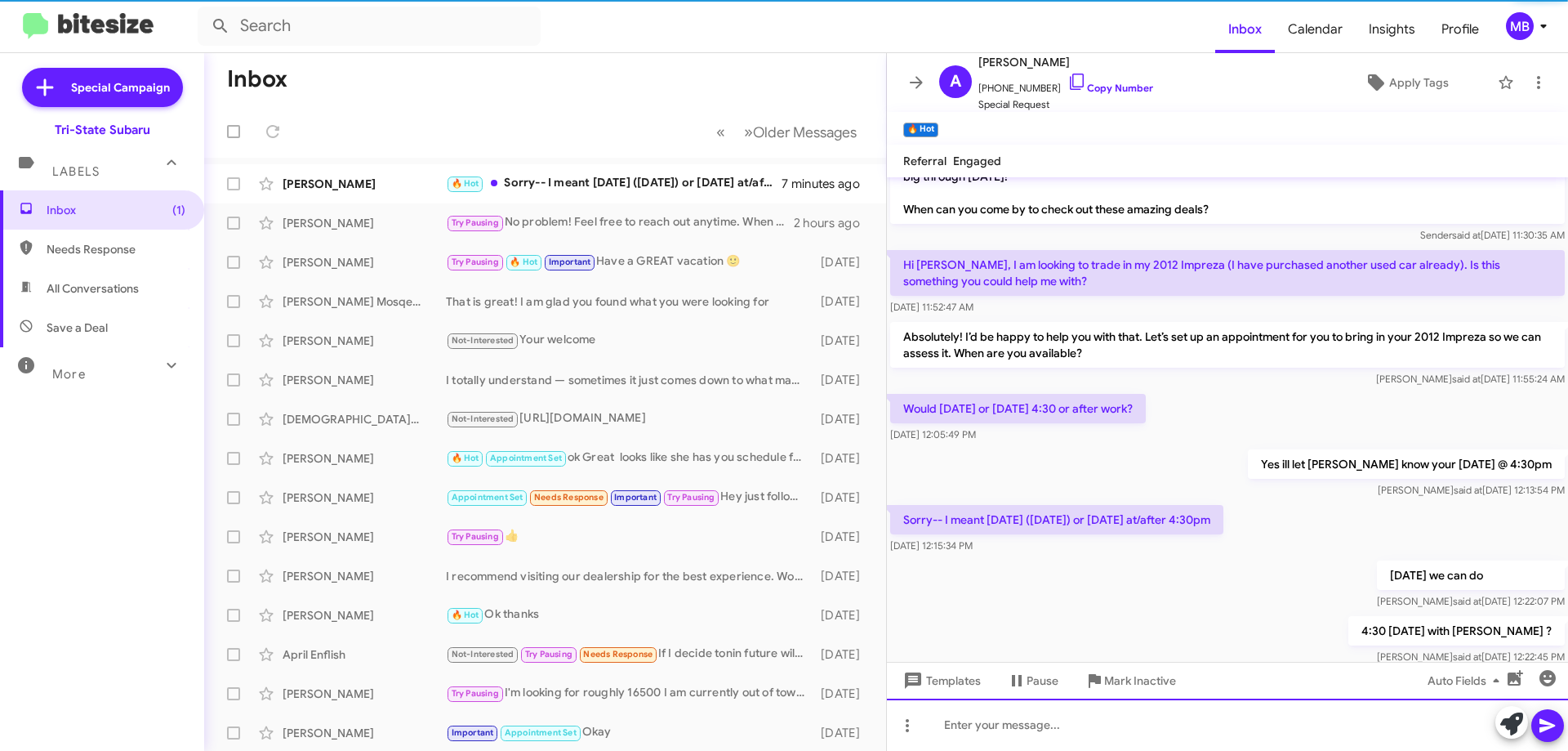
scroll to position [0, 0]
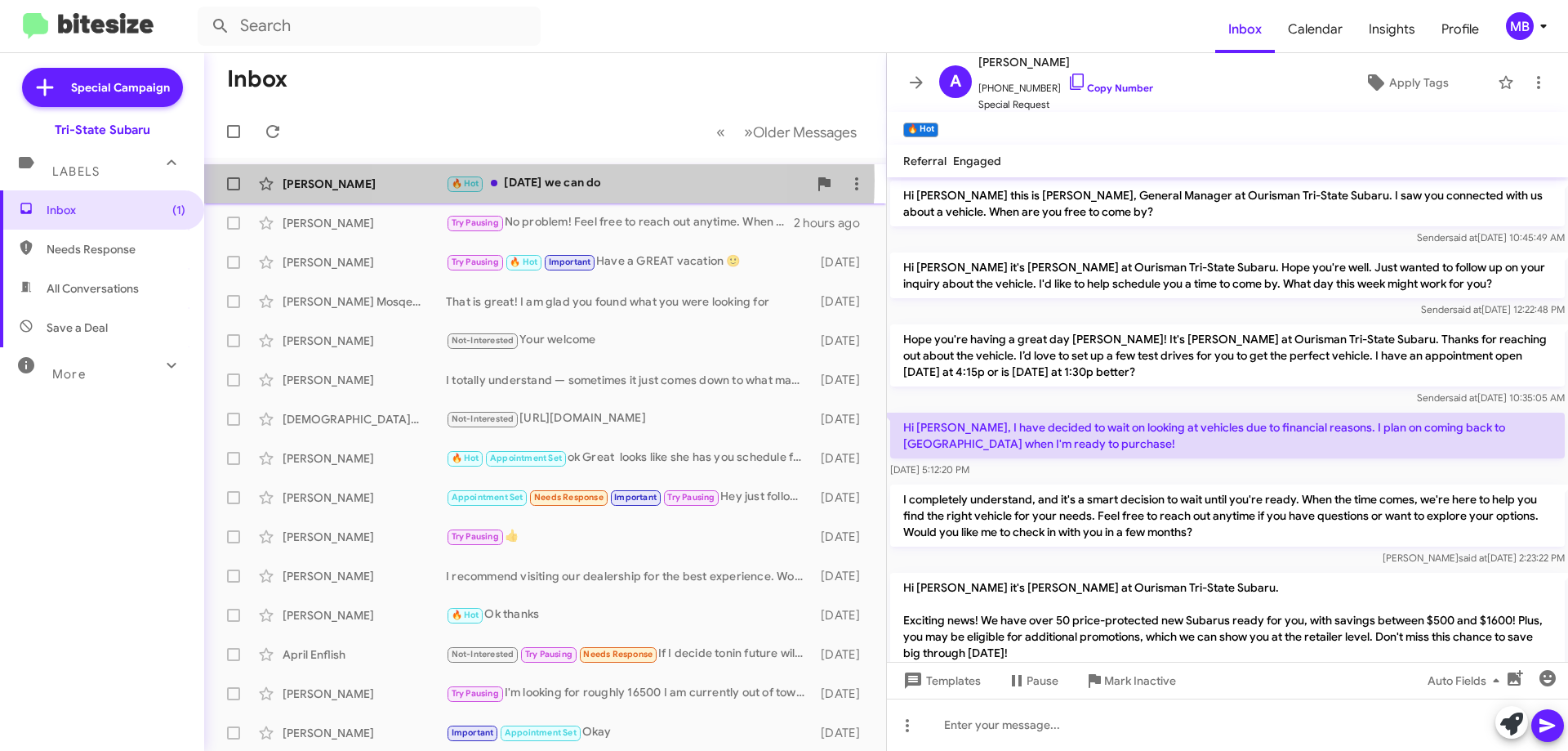
click at [519, 181] on div "🔥 Hot today we can do" at bounding box center [627, 183] width 362 height 19
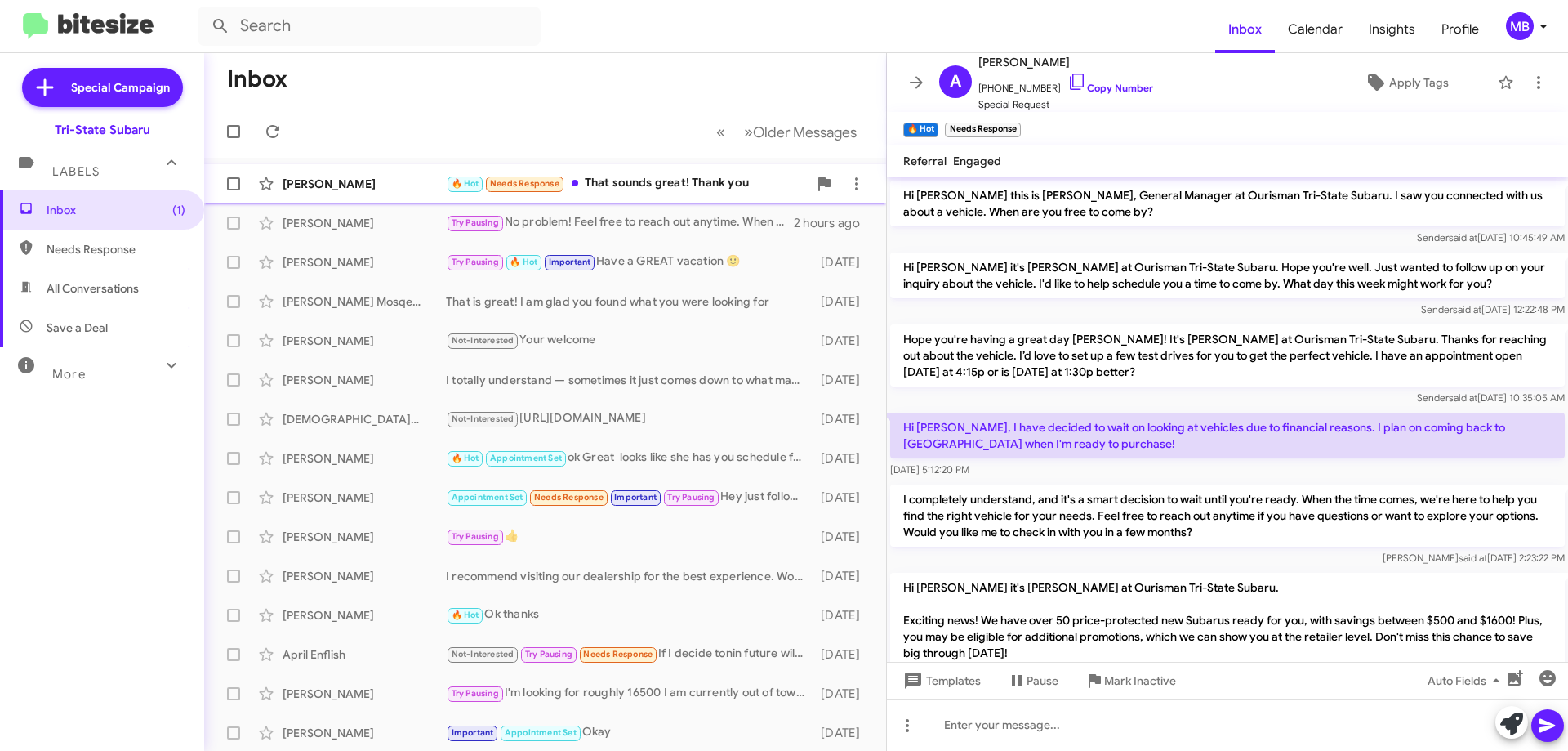
drag, startPoint x: 733, startPoint y: 180, endPoint x: 722, endPoint y: 177, distance: 11.4
click at [733, 180] on div "🔥 Hot Needs Response That sounds great! Thank you" at bounding box center [627, 183] width 362 height 19
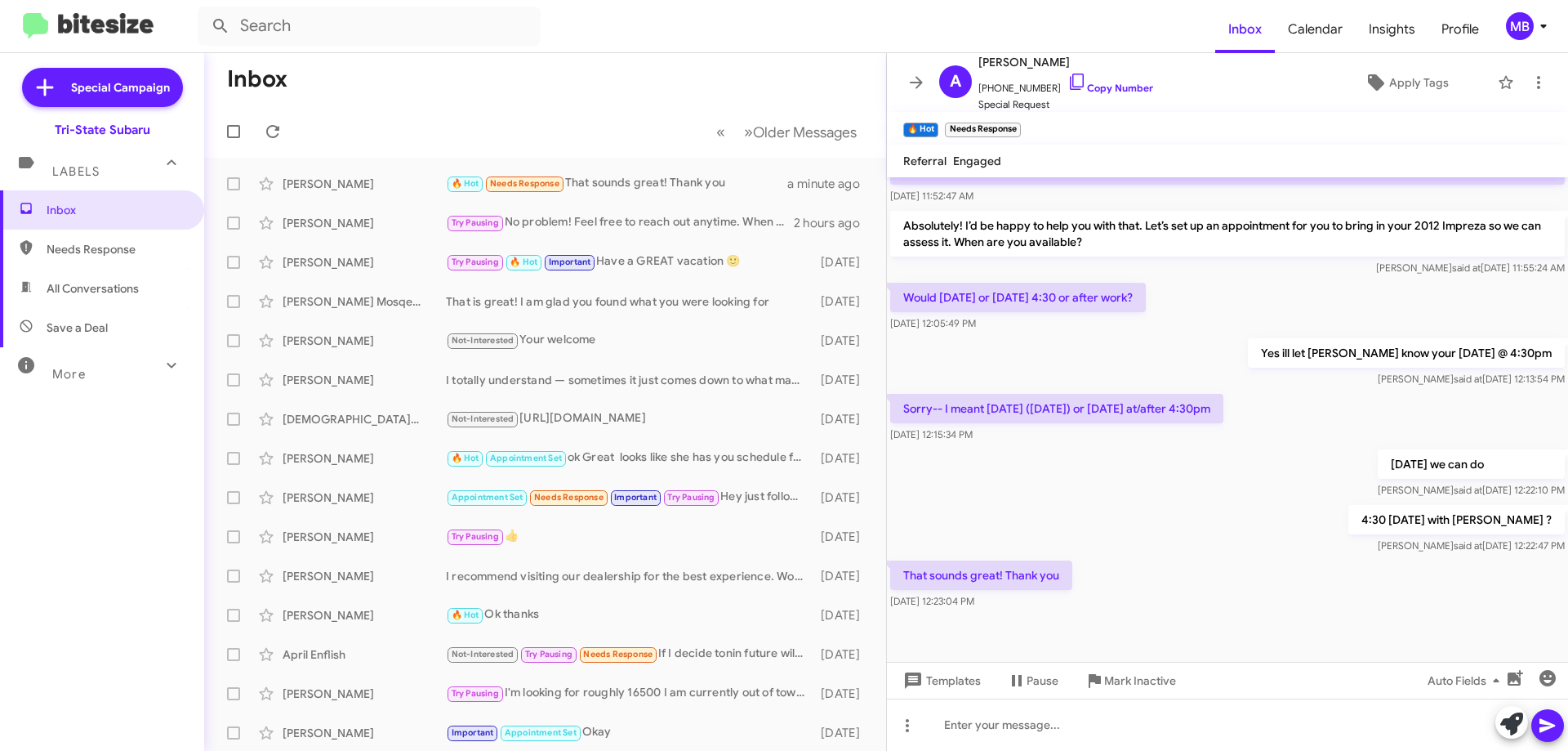
scroll to position [596, 0]
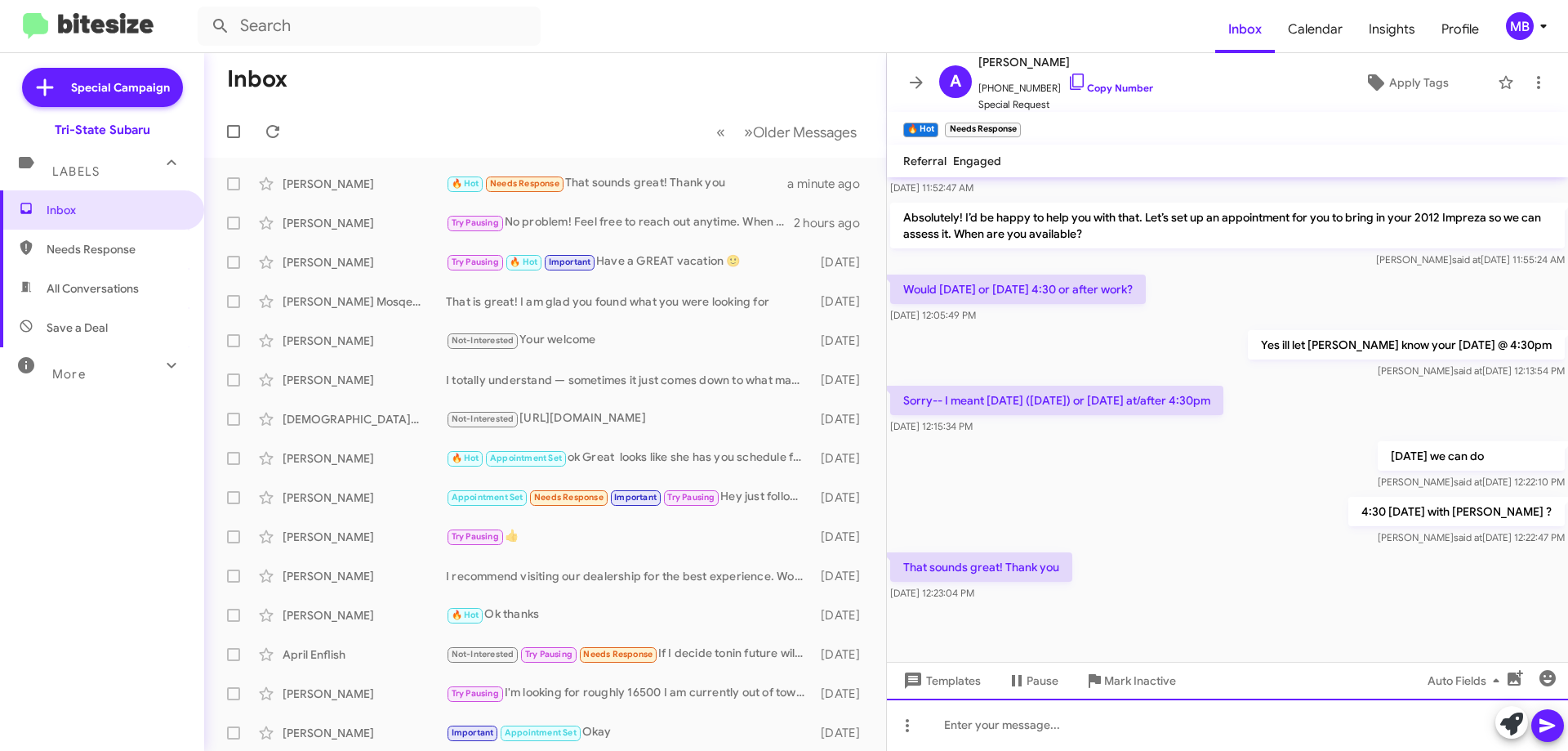
click at [1104, 727] on div at bounding box center [1227, 724] width 681 height 52
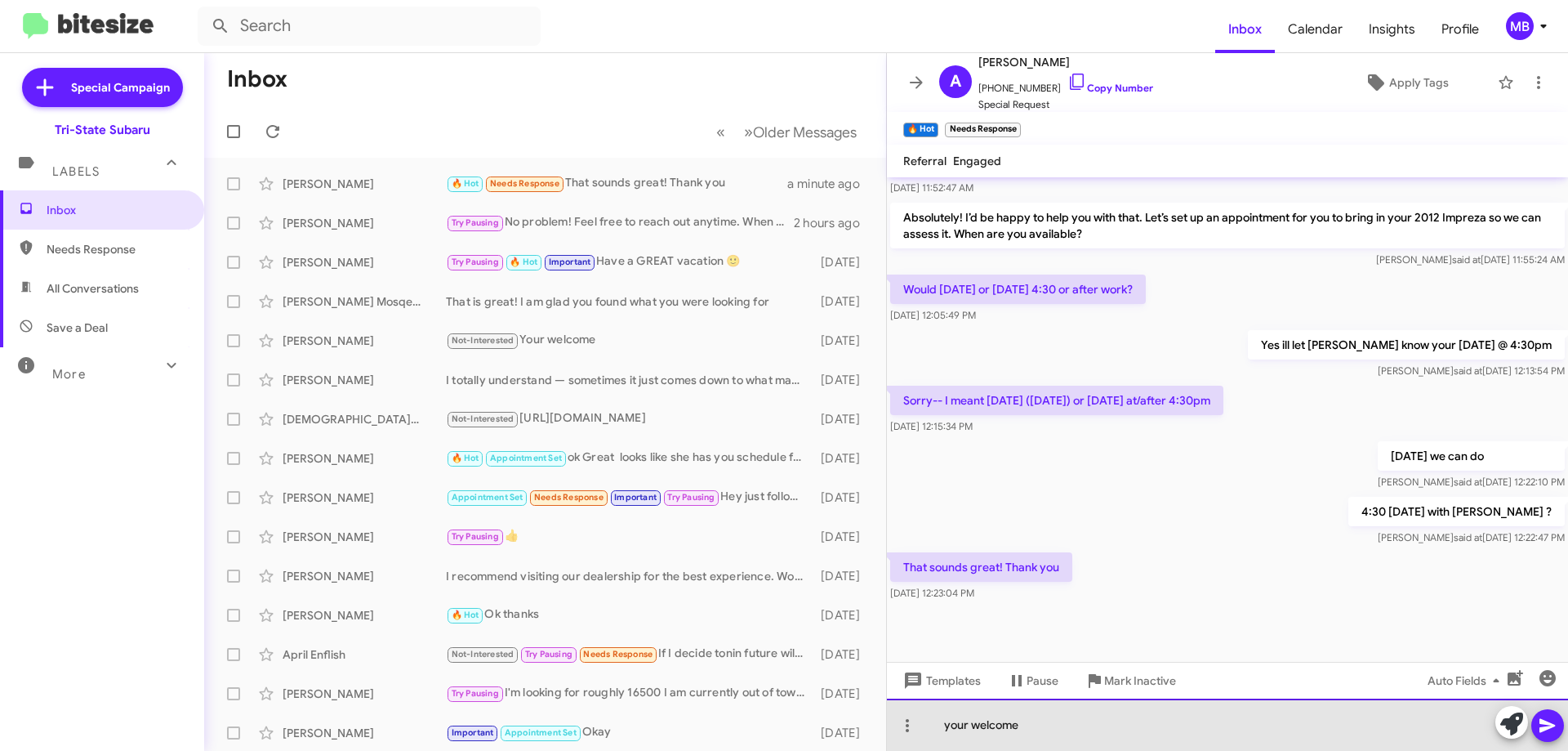
drag, startPoint x: 965, startPoint y: 728, endPoint x: 1024, endPoint y: 727, distance: 59.0
click at [965, 727] on div "your welcome" at bounding box center [1227, 724] width 681 height 52
click at [980, 722] on div "you' re r welcome" at bounding box center [1227, 724] width 681 height 52
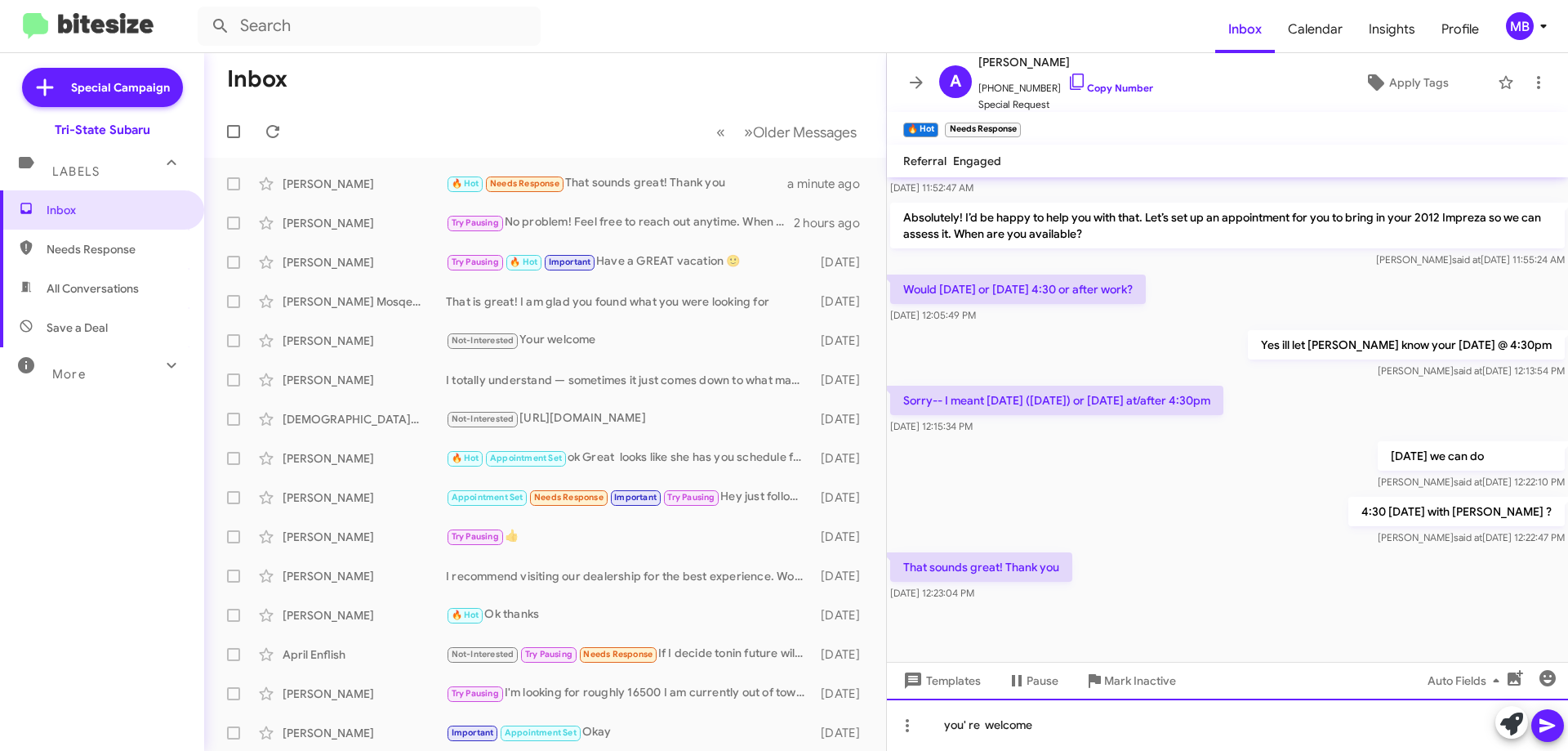
click at [1095, 730] on div "you' re welcome" at bounding box center [1227, 724] width 681 height 52
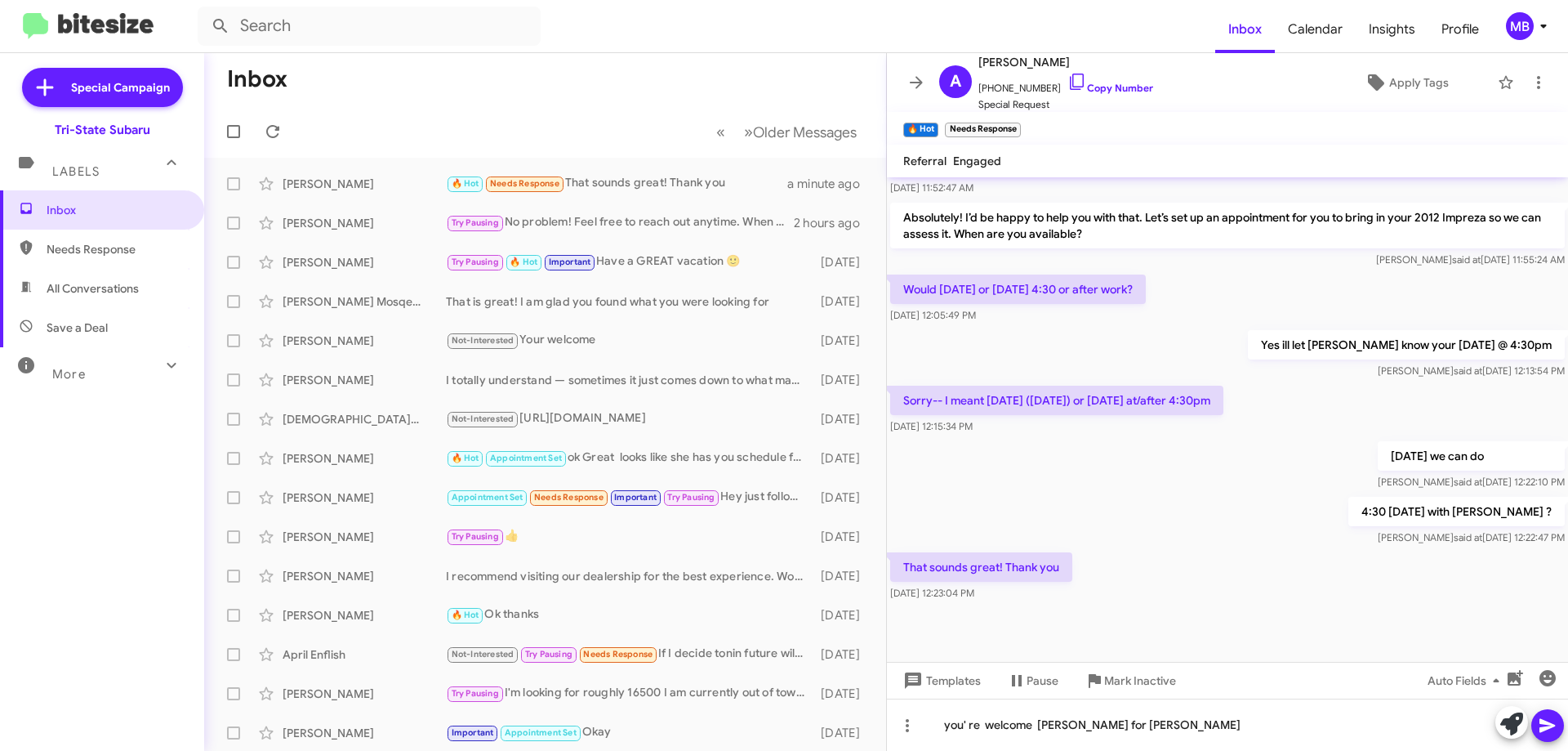
click at [1548, 723] on icon at bounding box center [1547, 726] width 16 height 14
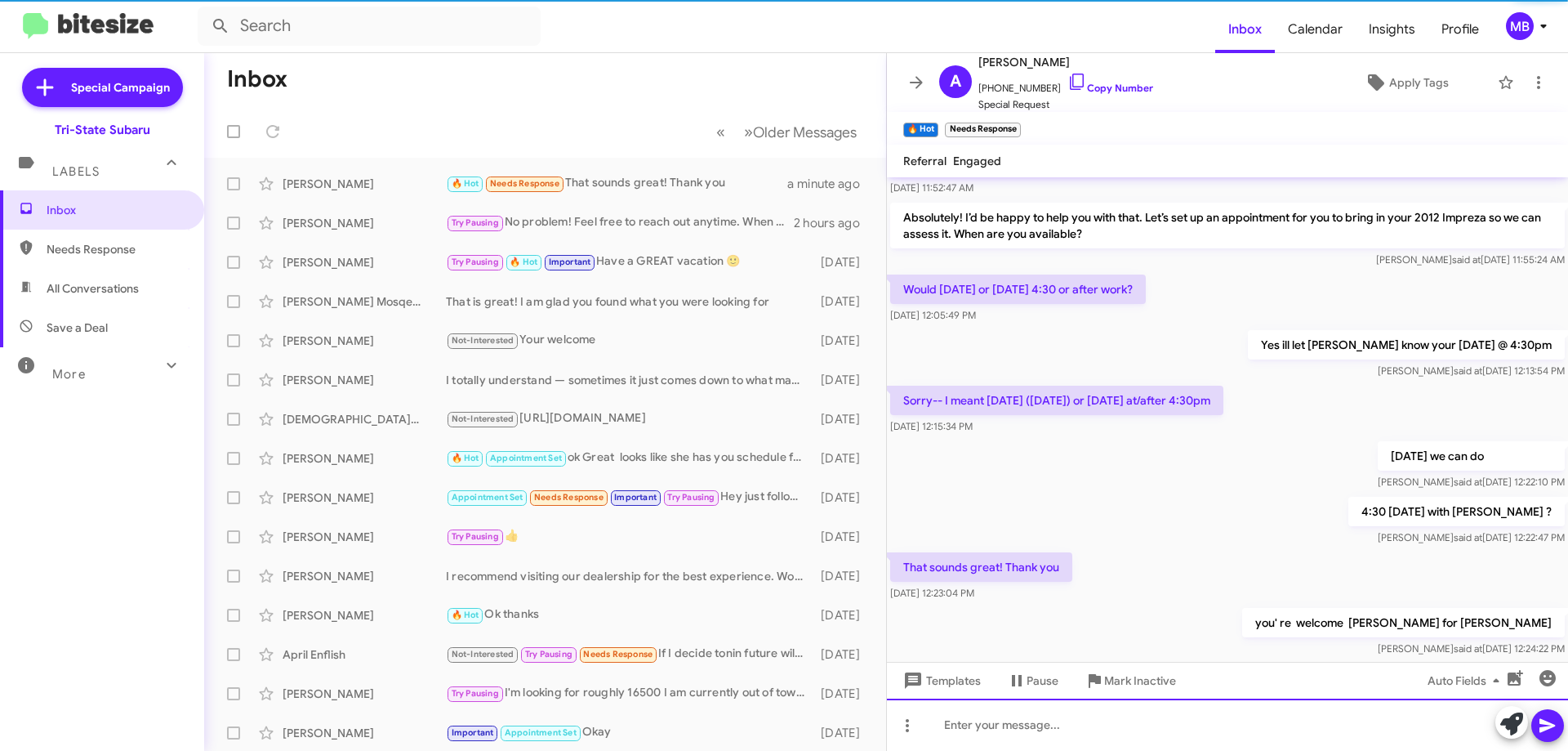
scroll to position [0, 0]
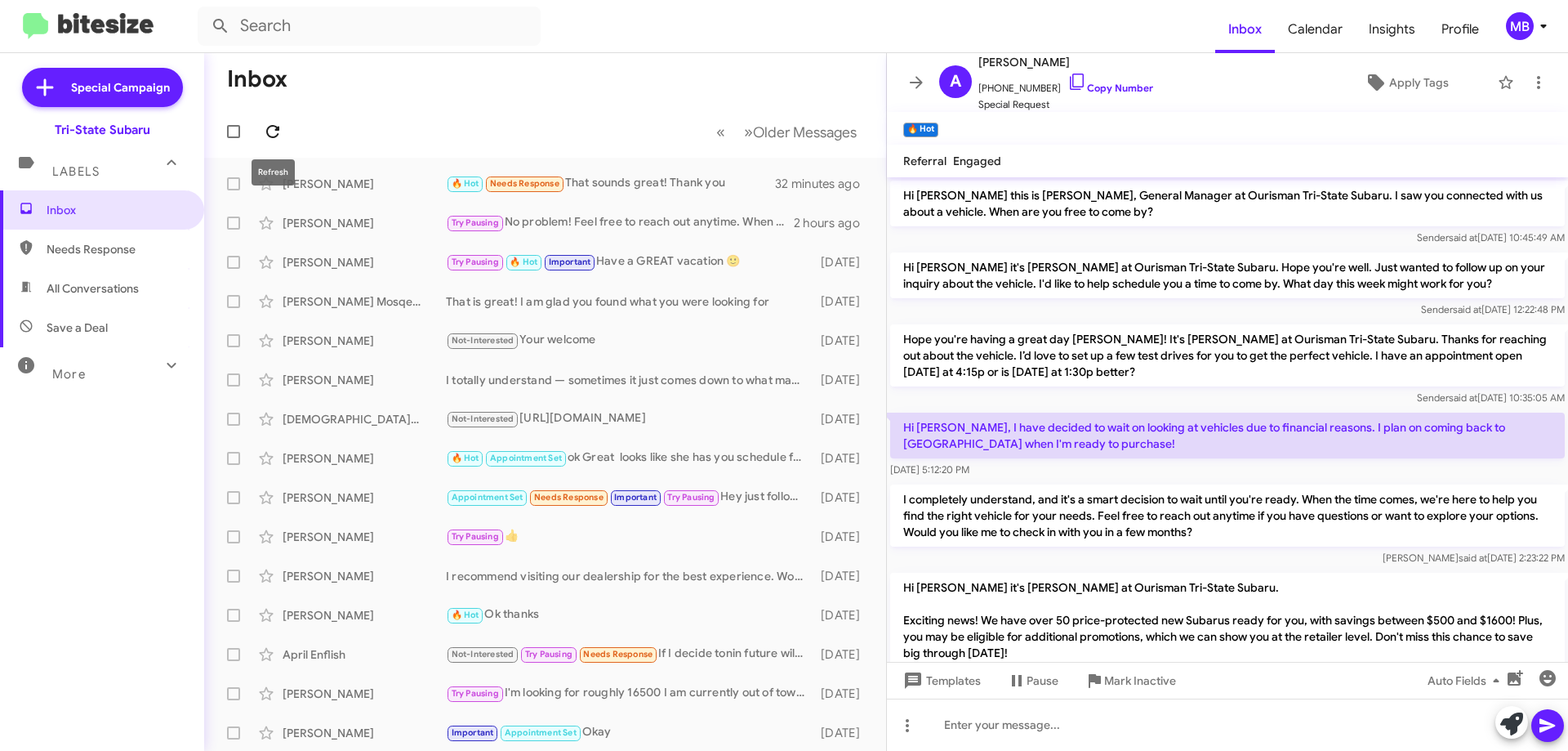
click at [270, 125] on icon at bounding box center [273, 131] width 20 height 20
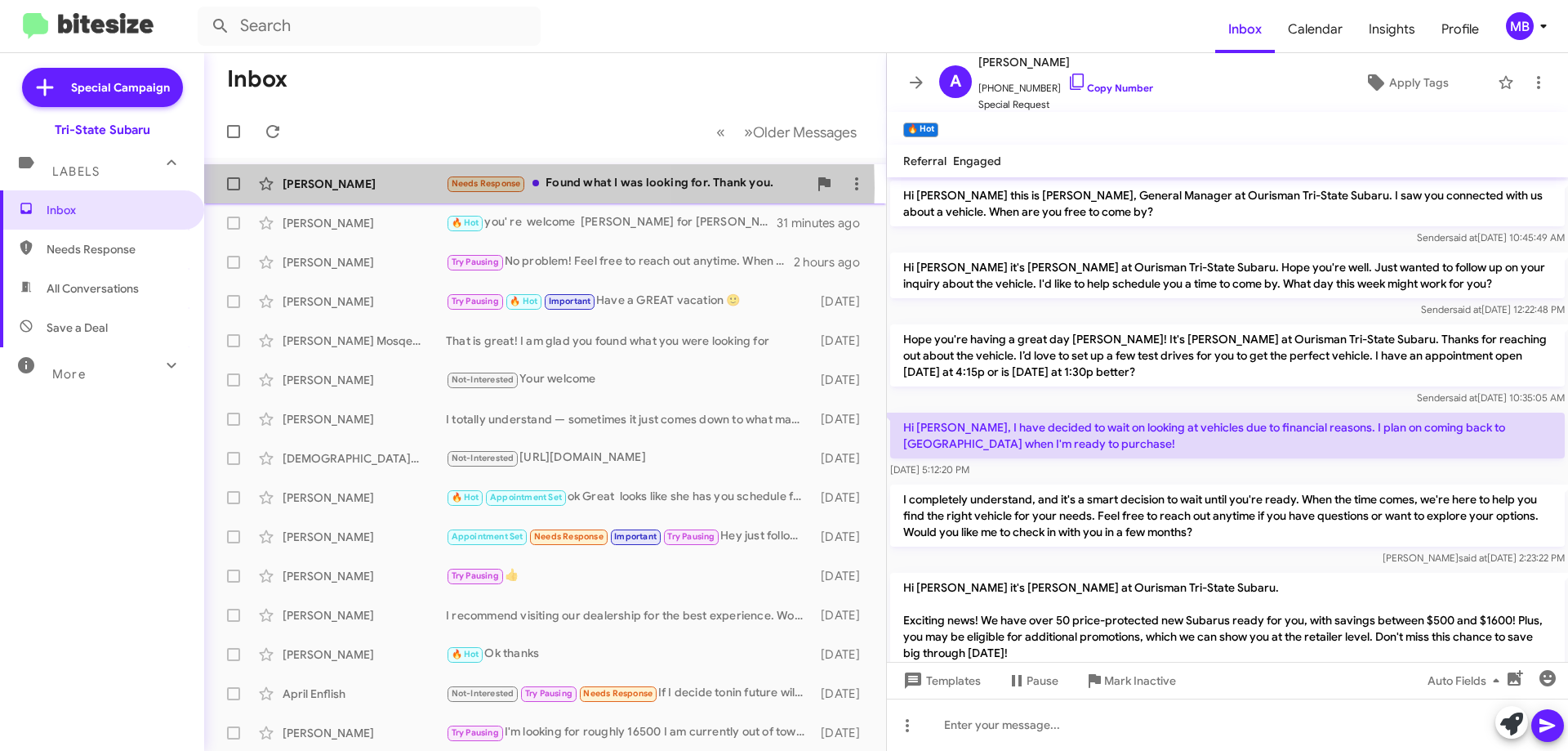
click at [358, 188] on div "[PERSON_NAME]" at bounding box center [364, 184] width 163 height 17
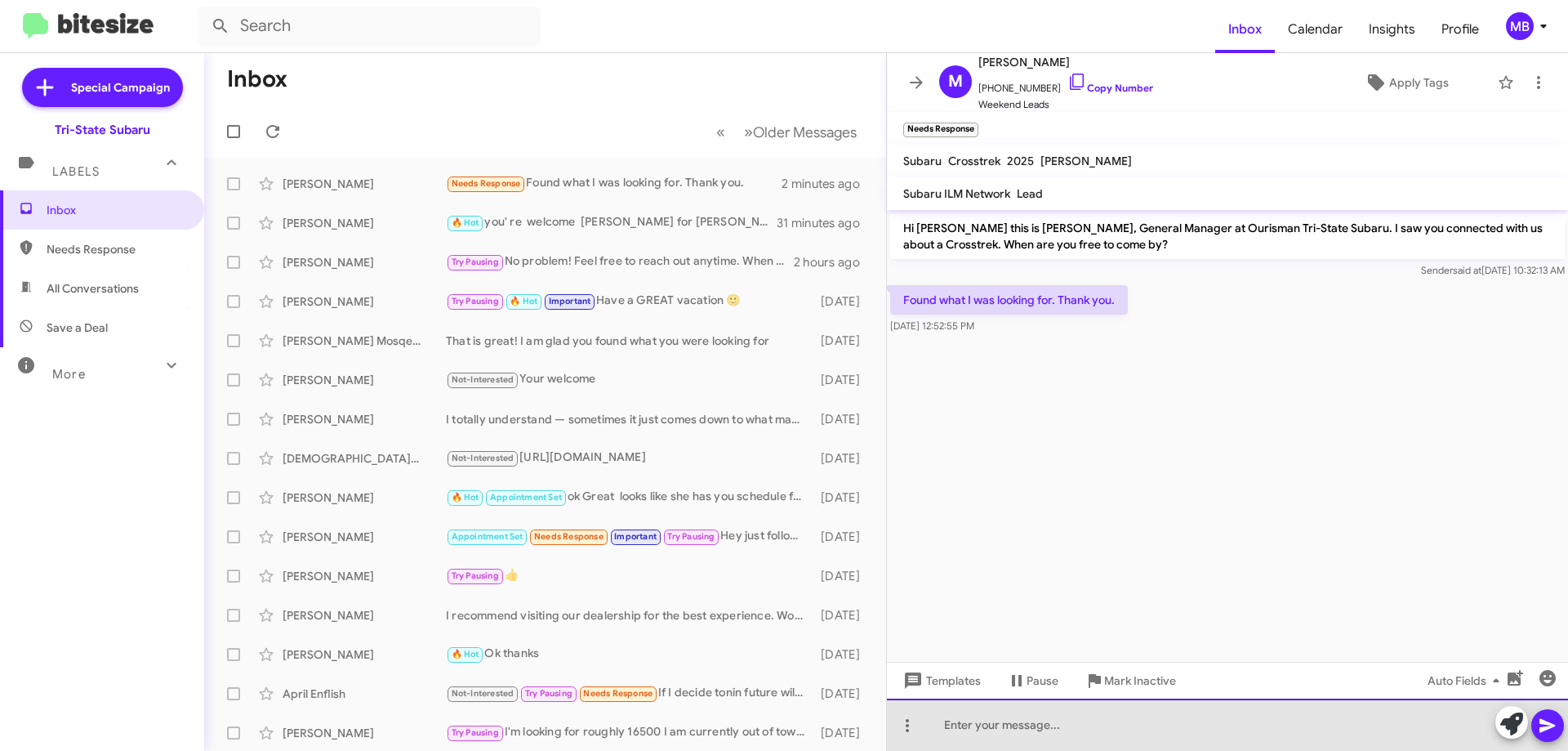
drag, startPoint x: 1353, startPoint y: 715, endPoint x: 1514, endPoint y: 714, distance: 161.0
click at [1355, 715] on div at bounding box center [1227, 724] width 681 height 52
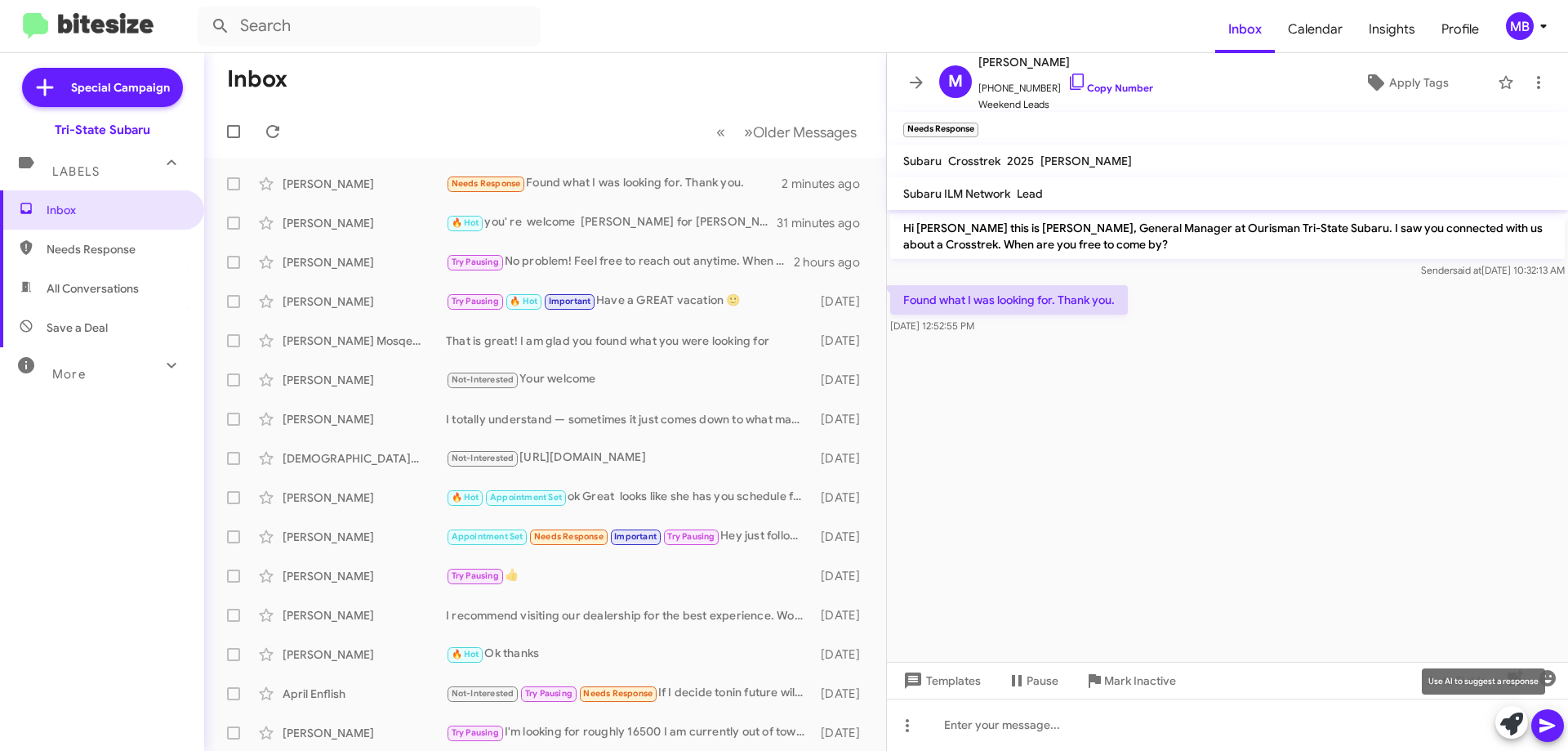
click at [1509, 722] on icon at bounding box center [1511, 723] width 22 height 22
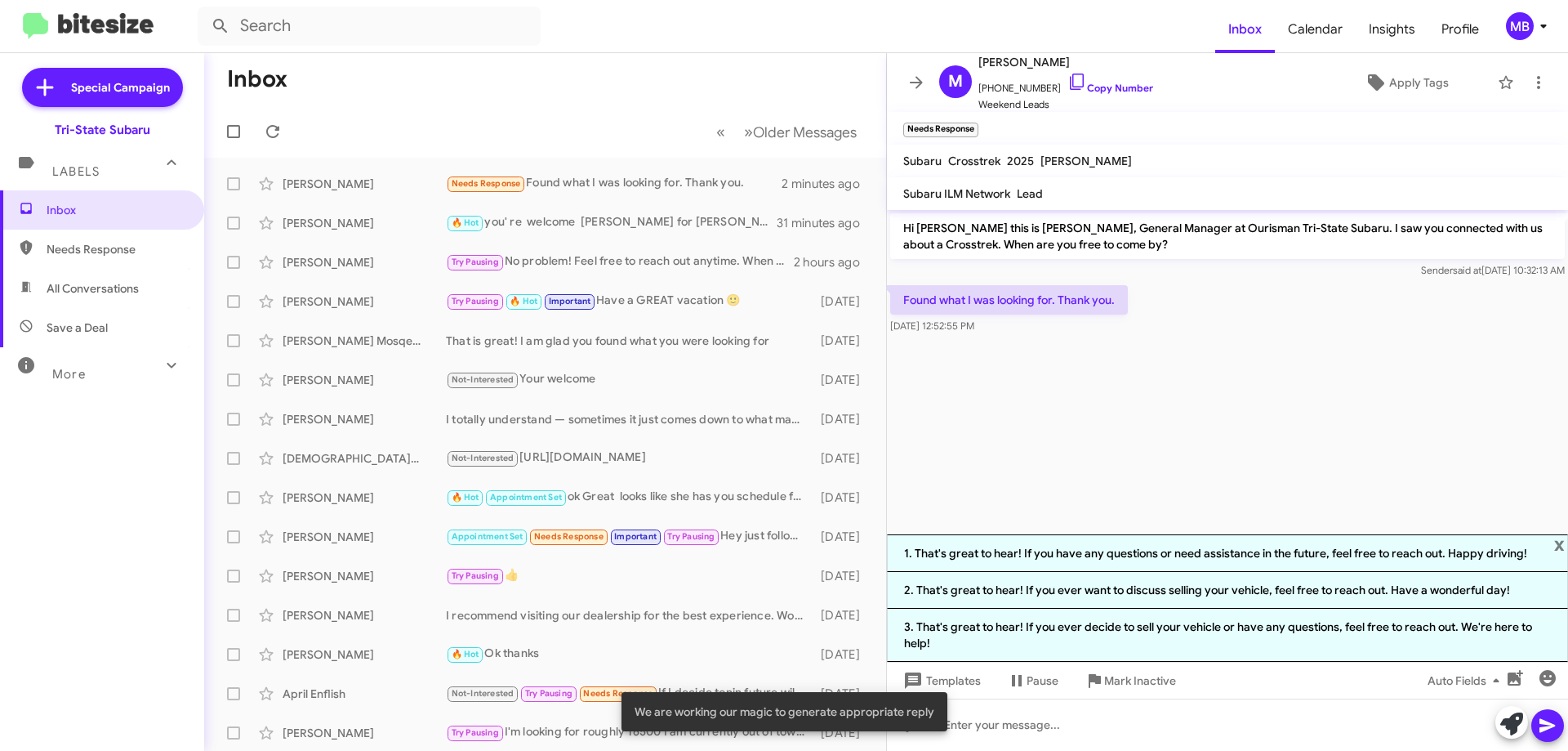
click at [1333, 643] on li "3. That's great to hear! If you ever decide to sell your vehicle or have any qu…" at bounding box center [1227, 635] width 681 height 53
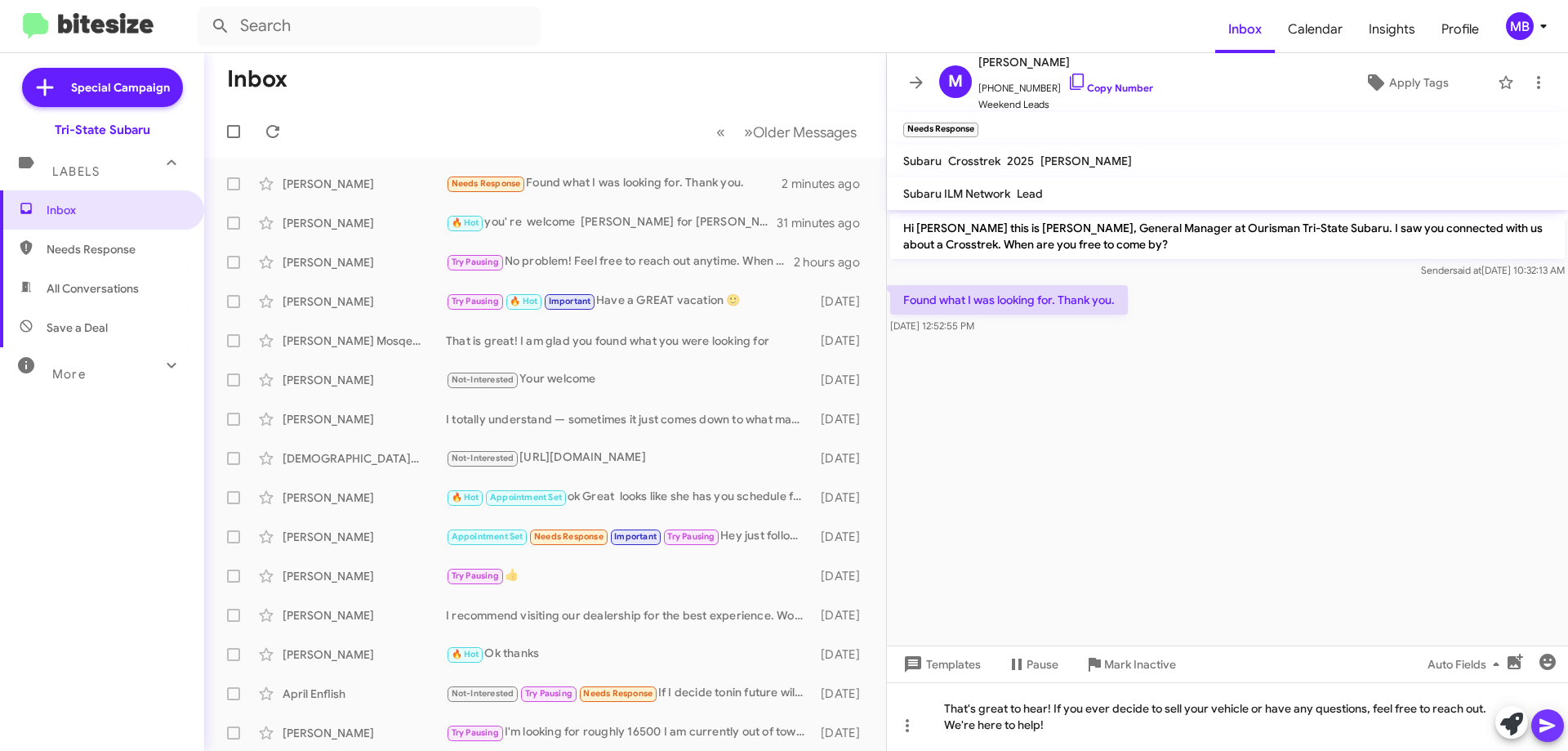
click at [1539, 729] on icon at bounding box center [1547, 726] width 20 height 20
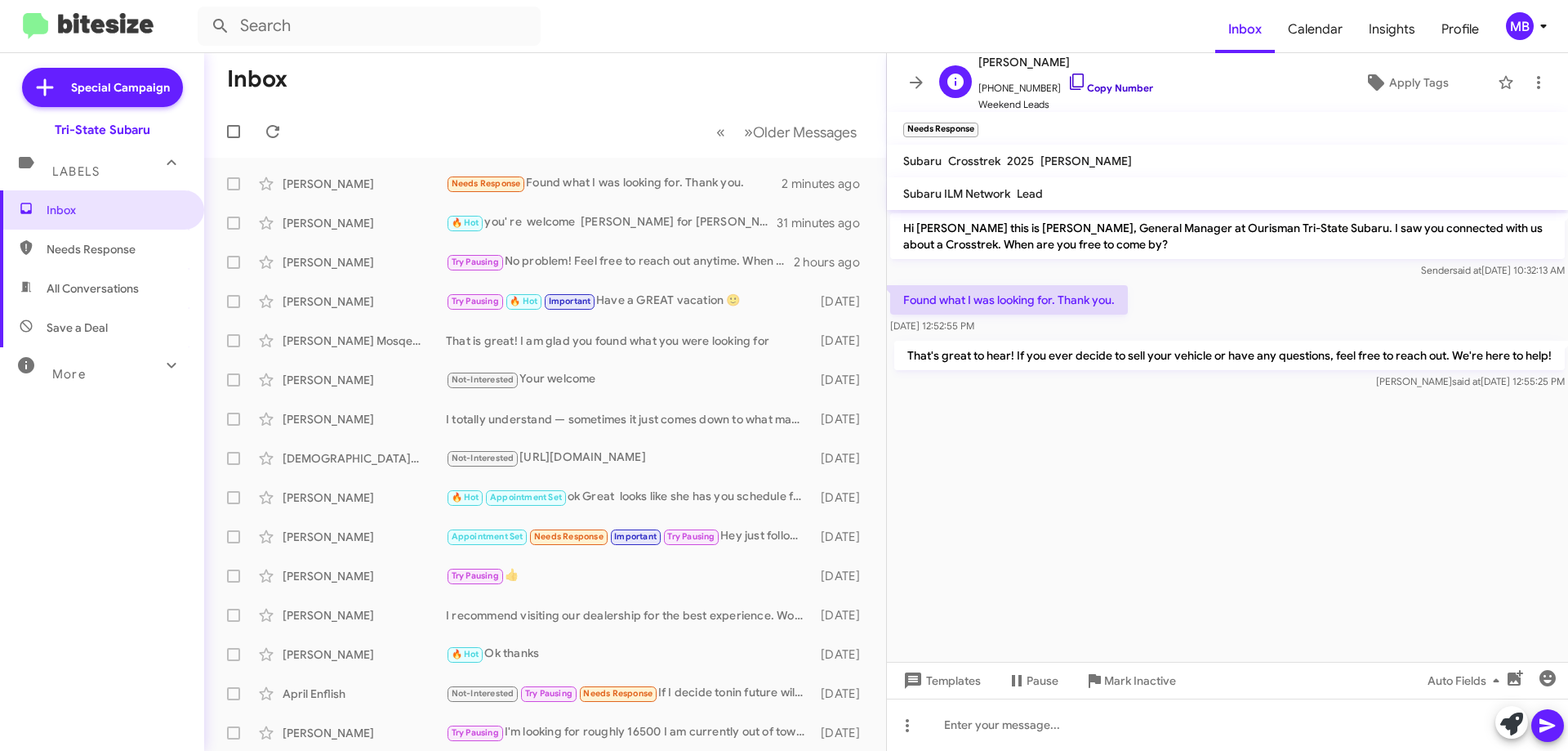
click at [1112, 87] on link "Copy Number" at bounding box center [1111, 88] width 86 height 13
drag, startPoint x: 1125, startPoint y: 299, endPoint x: 894, endPoint y: 297, distance: 231.0
click at [894, 297] on p "Found what I was looking for. Thank you." at bounding box center [1009, 300] width 238 height 29
copy p "Found what I was looking for. Thank you."
drag, startPoint x: 107, startPoint y: 210, endPoint x: 137, endPoint y: 253, distance: 52.4
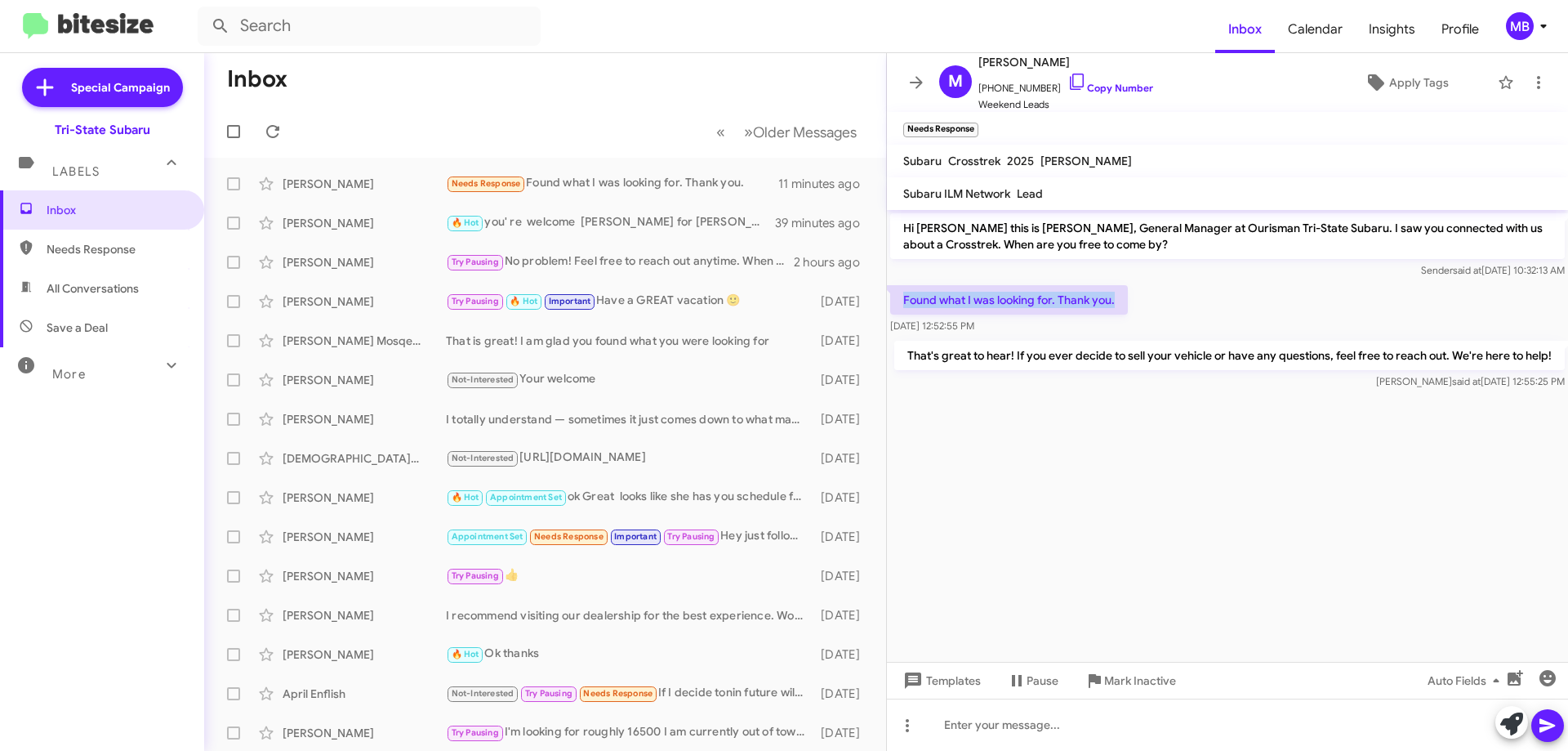
click at [107, 211] on span "Inbox" at bounding box center [116, 209] width 139 height 17
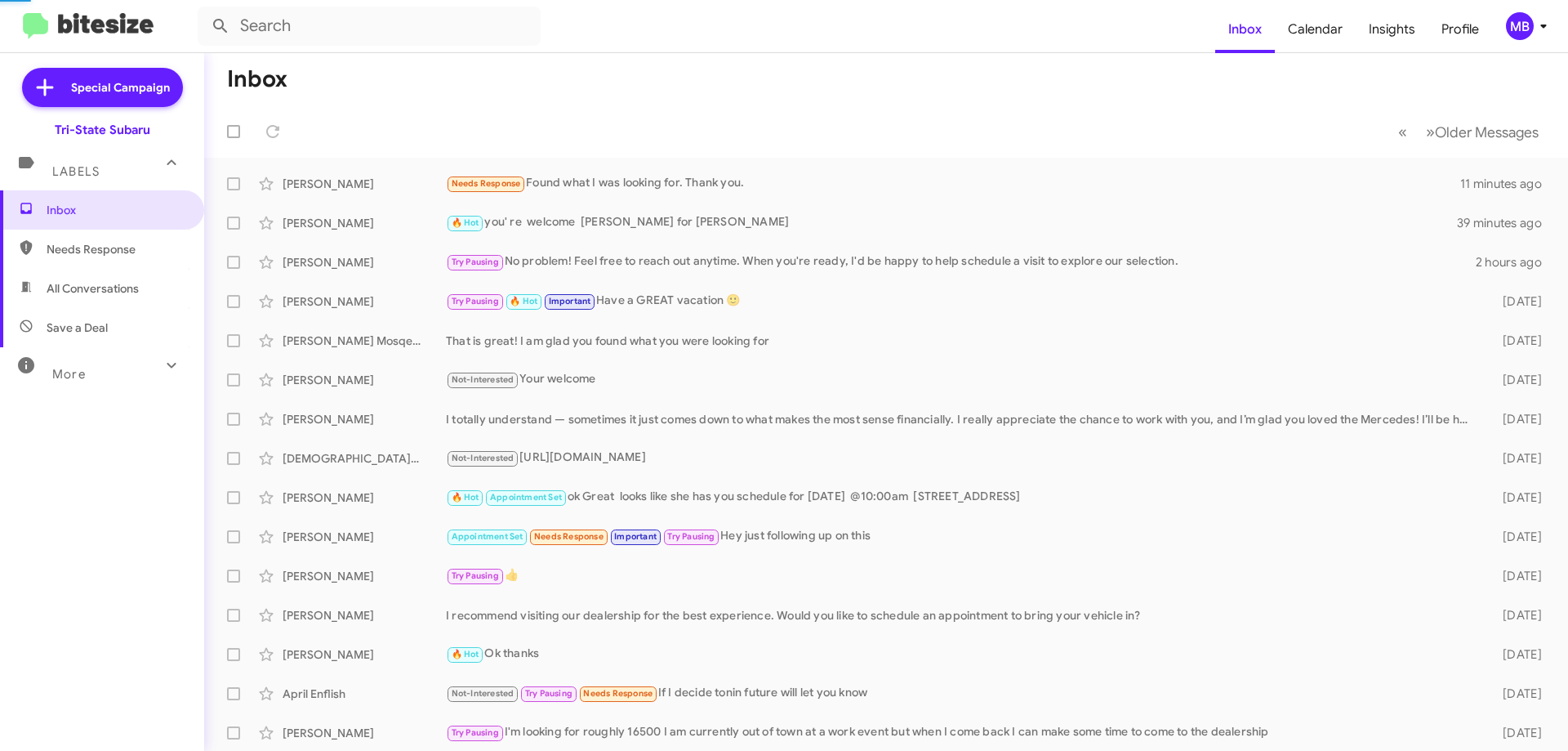
click at [143, 248] on span "Needs Response" at bounding box center [116, 248] width 139 height 17
type input "in:needs-response"
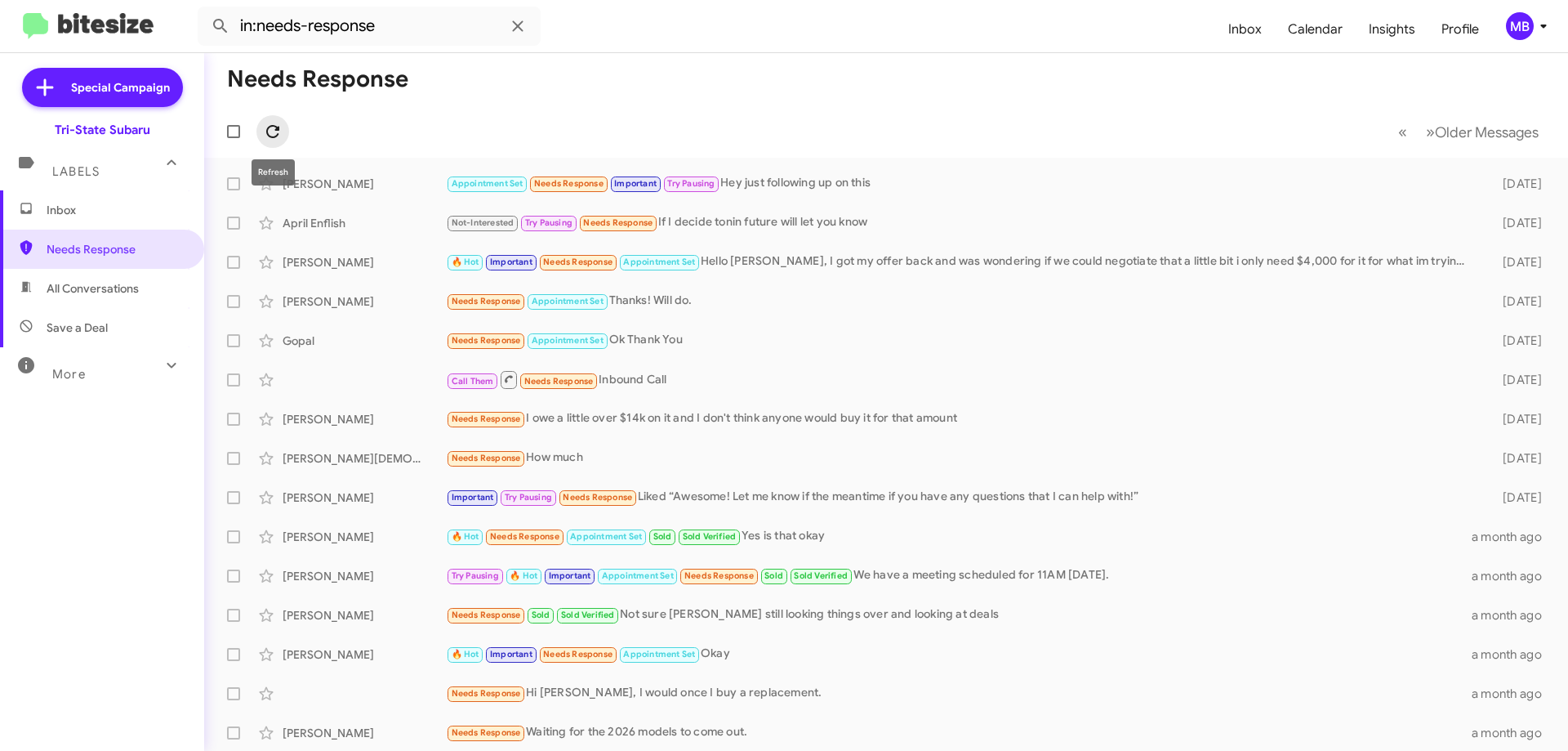
click at [266, 124] on icon at bounding box center [273, 131] width 20 height 20
click at [109, 206] on span "Inbox" at bounding box center [116, 209] width 139 height 17
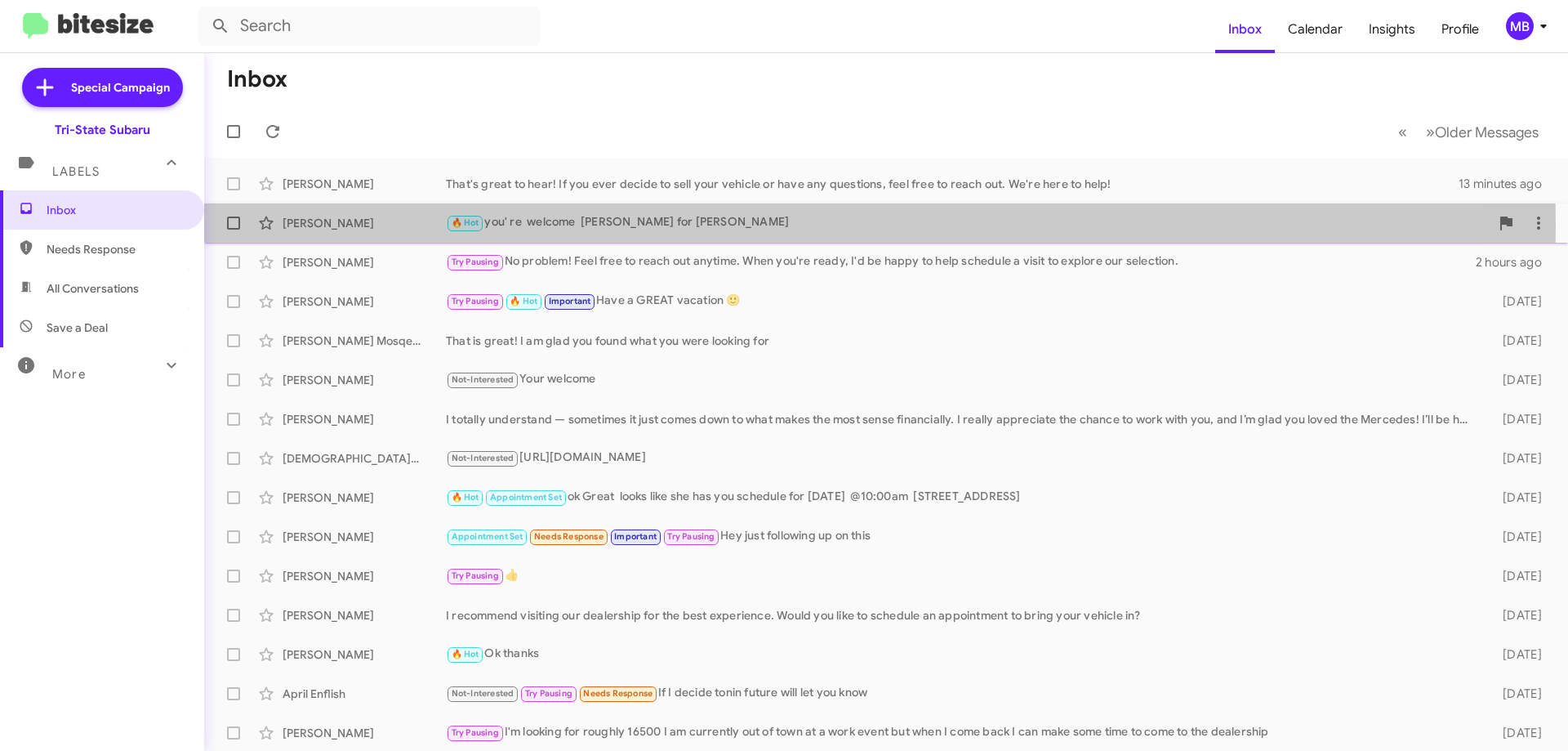
click at [379, 226] on div "[PERSON_NAME]" at bounding box center [364, 223] width 163 height 17
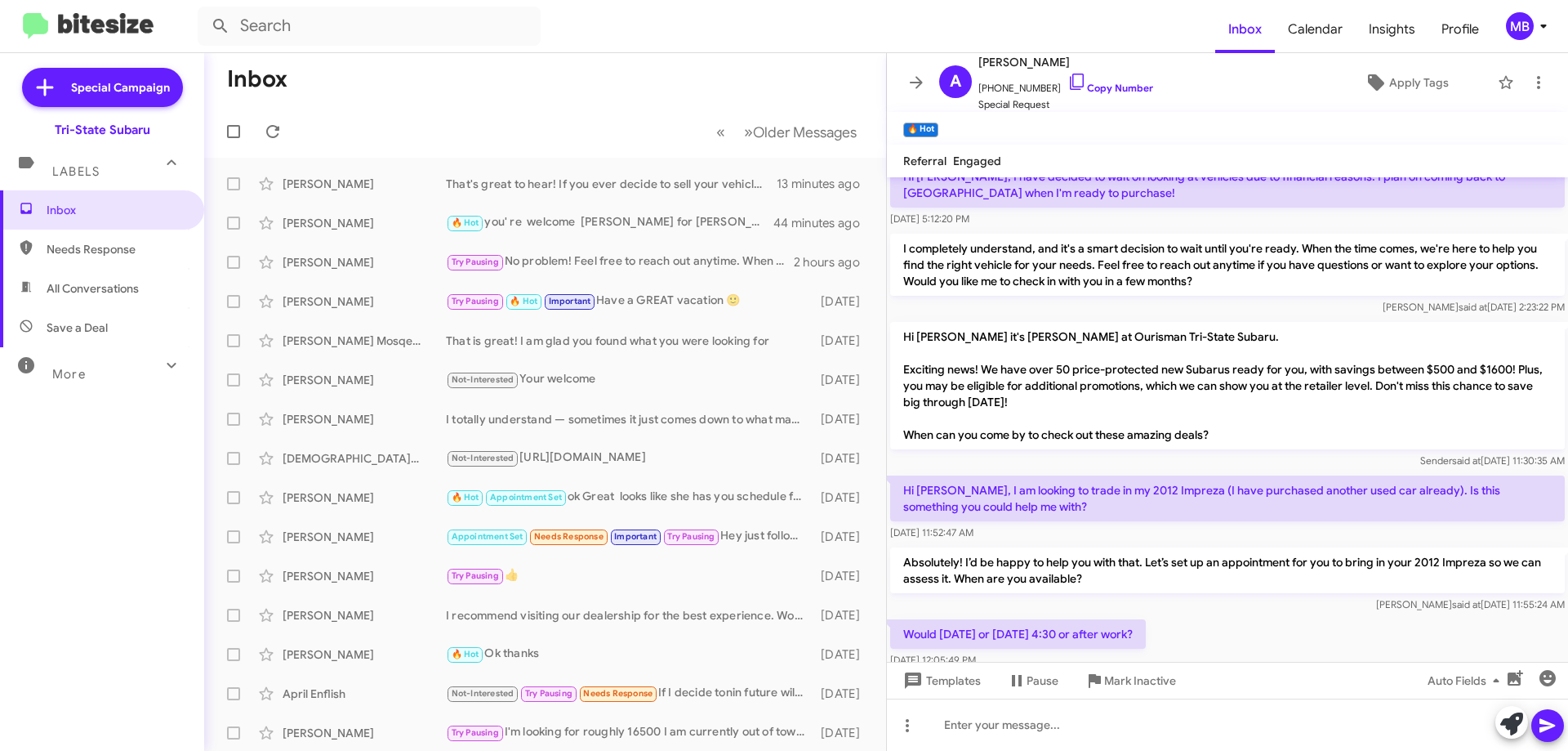
scroll to position [214, 0]
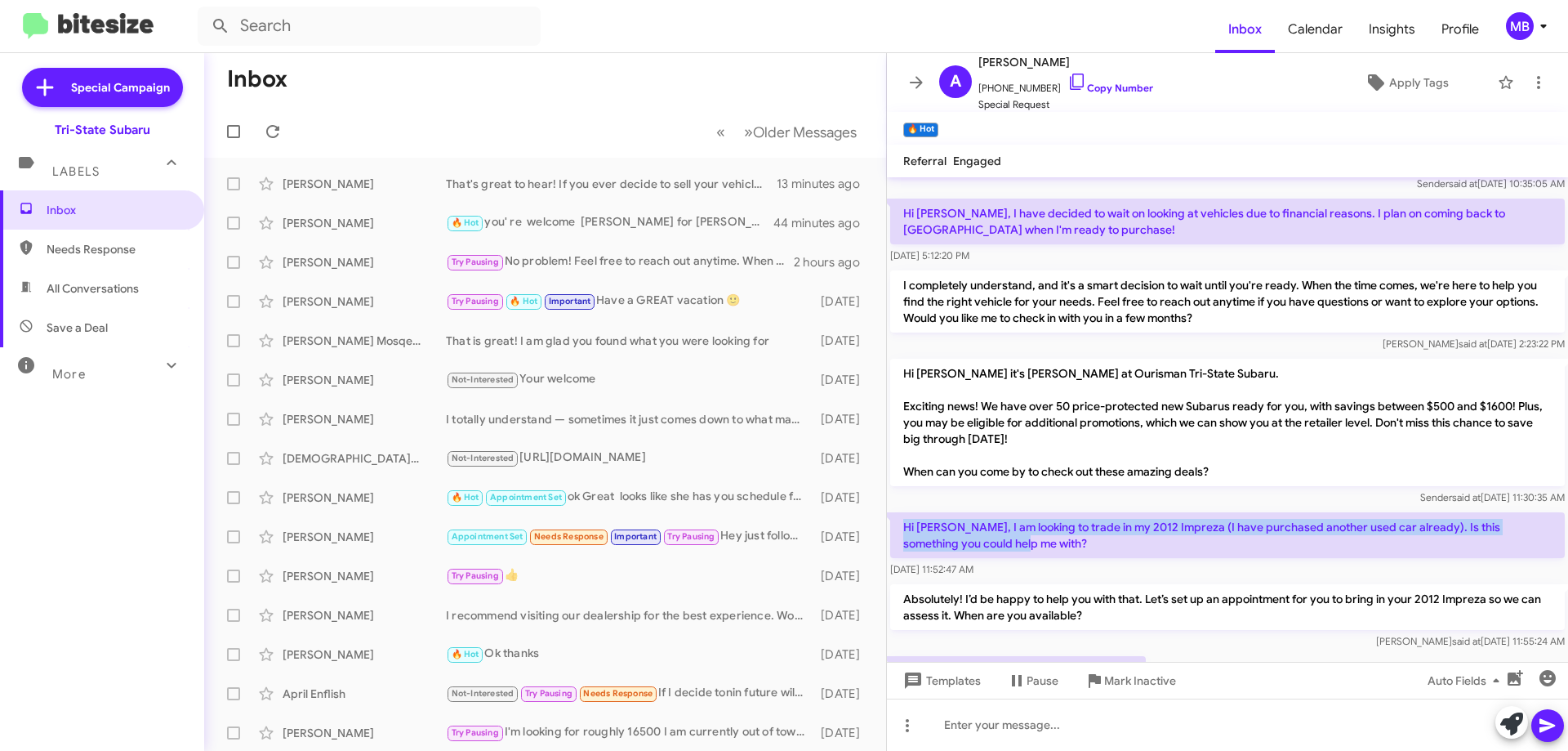
drag, startPoint x: 1010, startPoint y: 549, endPoint x: 895, endPoint y: 510, distance: 121.4
click at [895, 510] on div "Hi Joe, I am looking to trade in my 2012 Impreza (I have purchased another used…" at bounding box center [1227, 545] width 681 height 72
copy p "Hi Joe, I am looking to trade in my 2012 Impreza (I have purchased another used…"
click at [276, 120] on button at bounding box center [272, 131] width 32 height 32
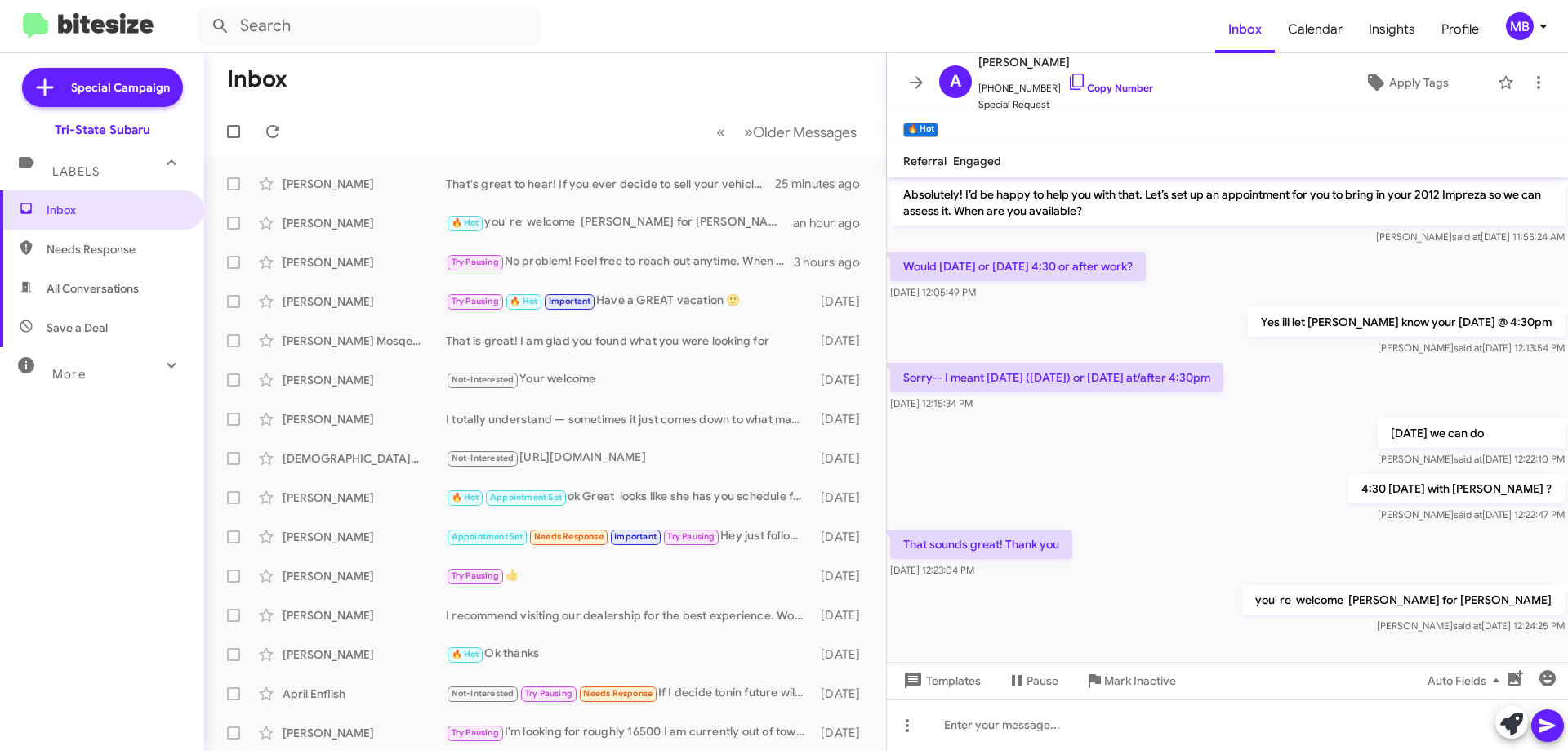
scroll to position [655, 0]
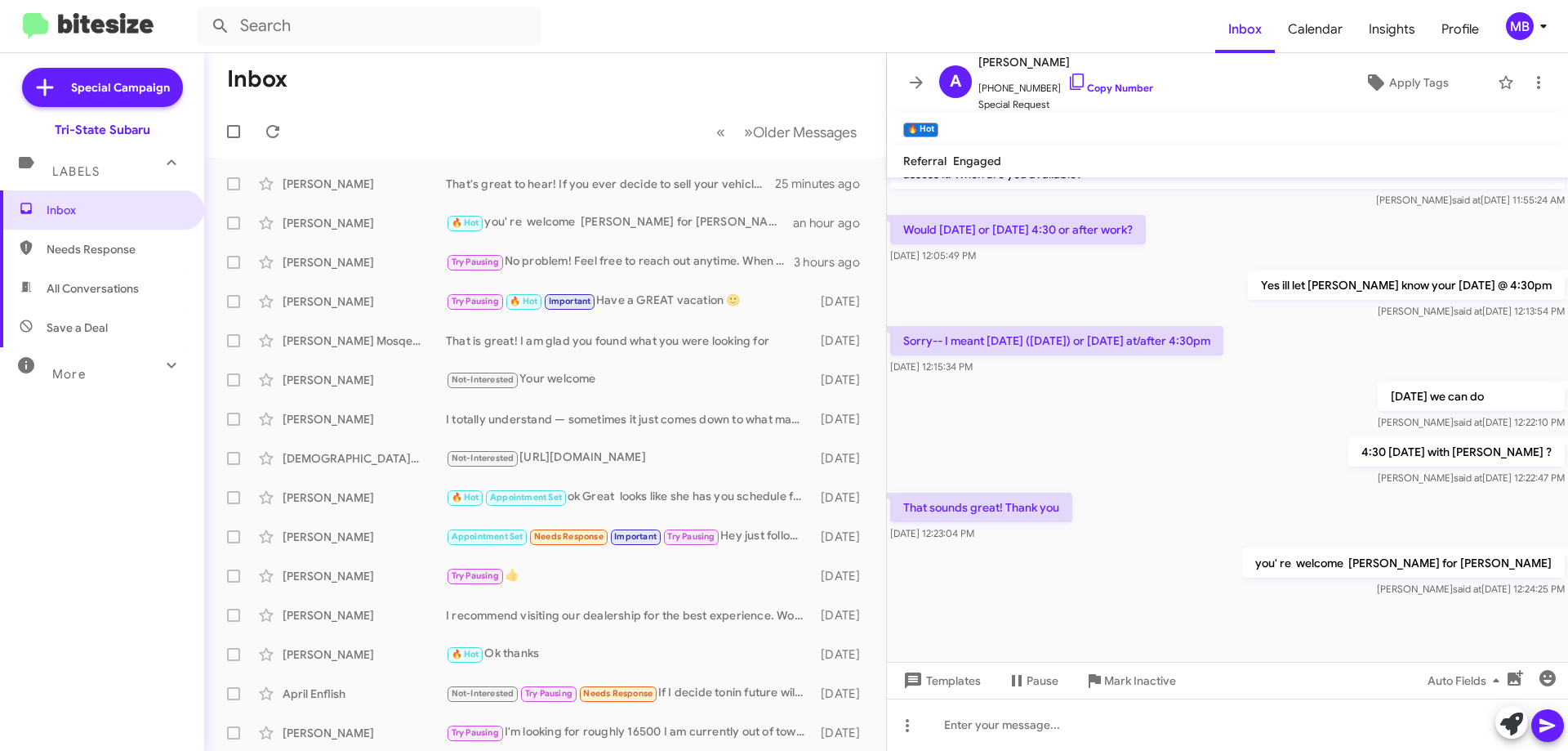
click at [142, 248] on span "Needs Response" at bounding box center [116, 248] width 139 height 17
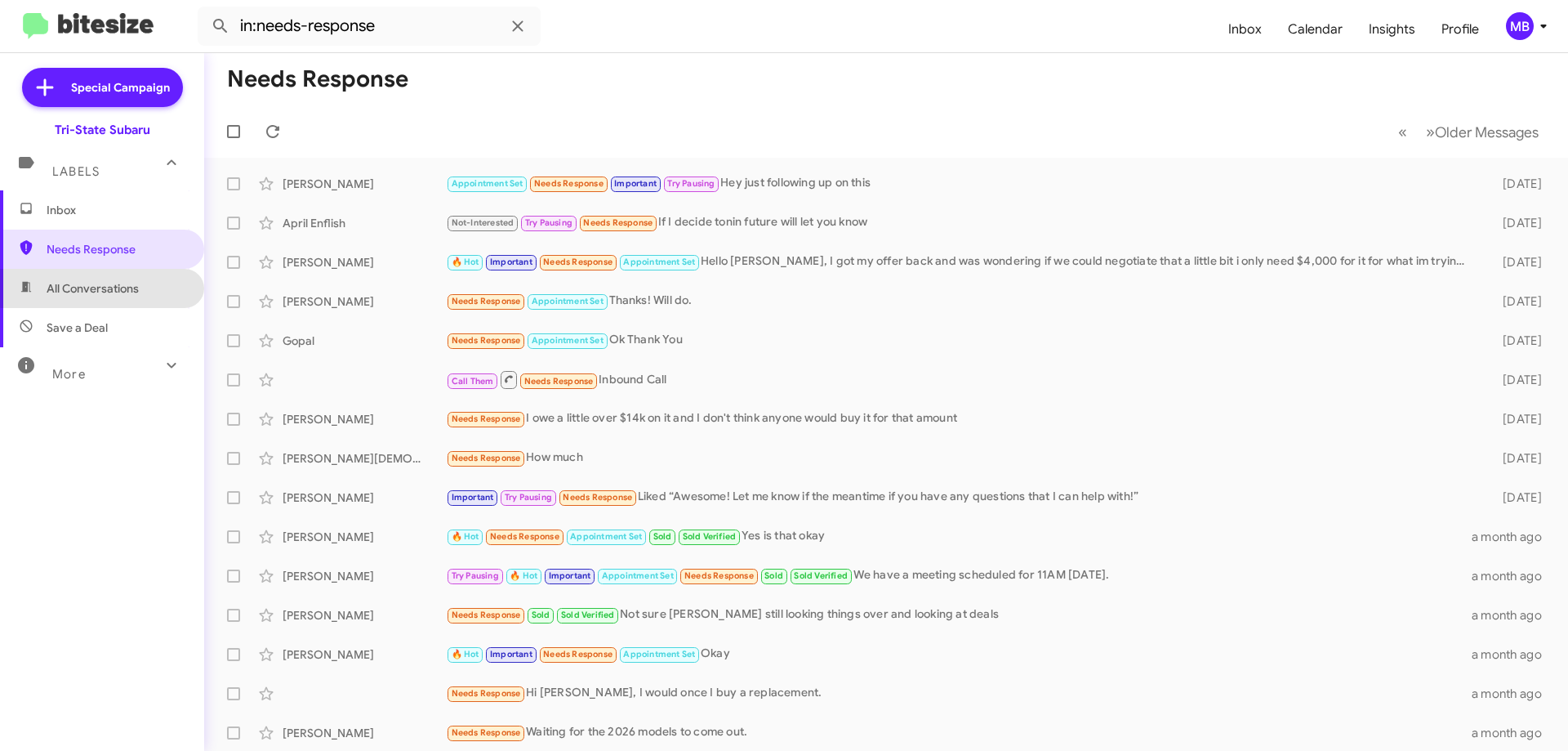
click at [148, 286] on span "All Conversations" at bounding box center [102, 288] width 204 height 39
type input "in:all-conversations"
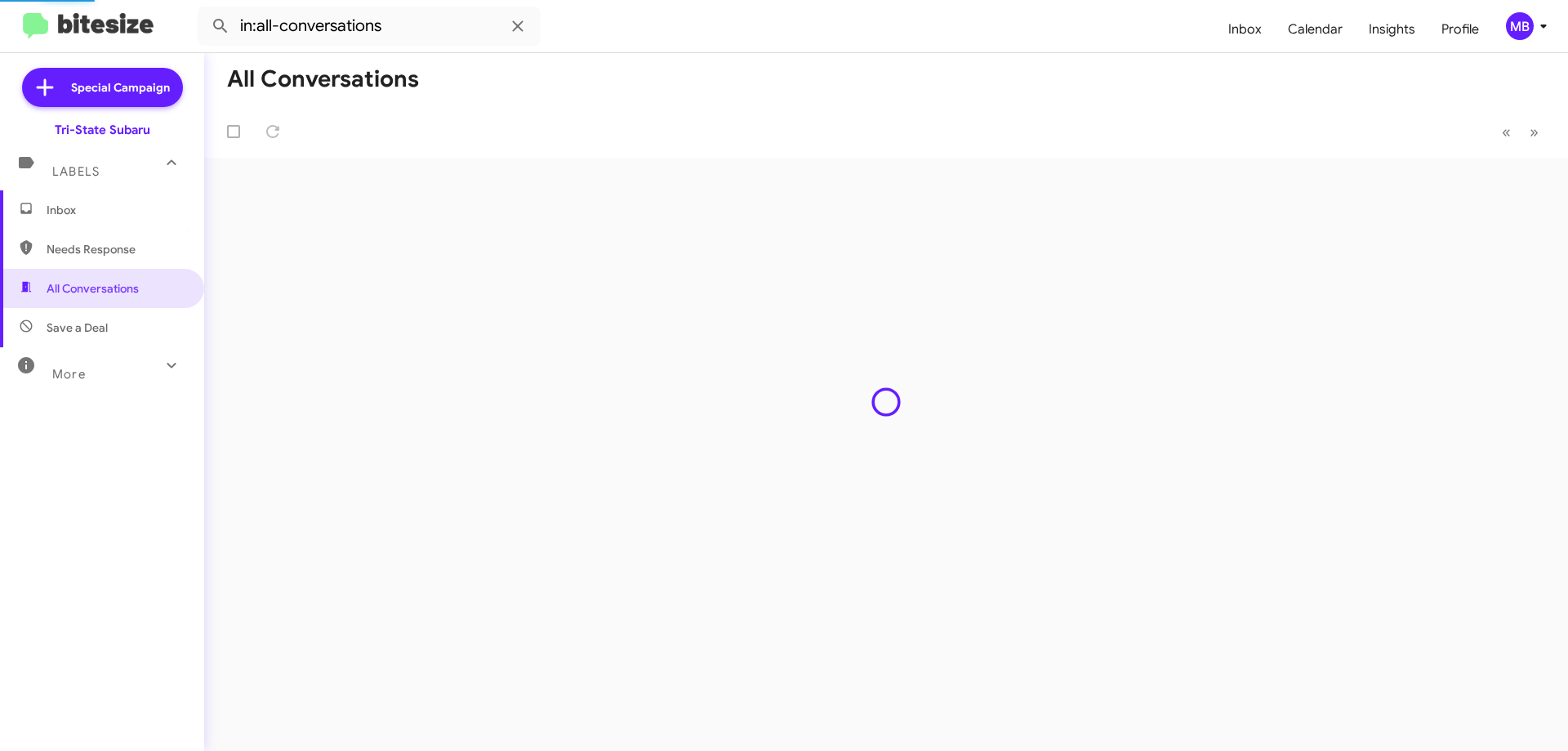
click at [137, 217] on span "Inbox" at bounding box center [116, 209] width 139 height 17
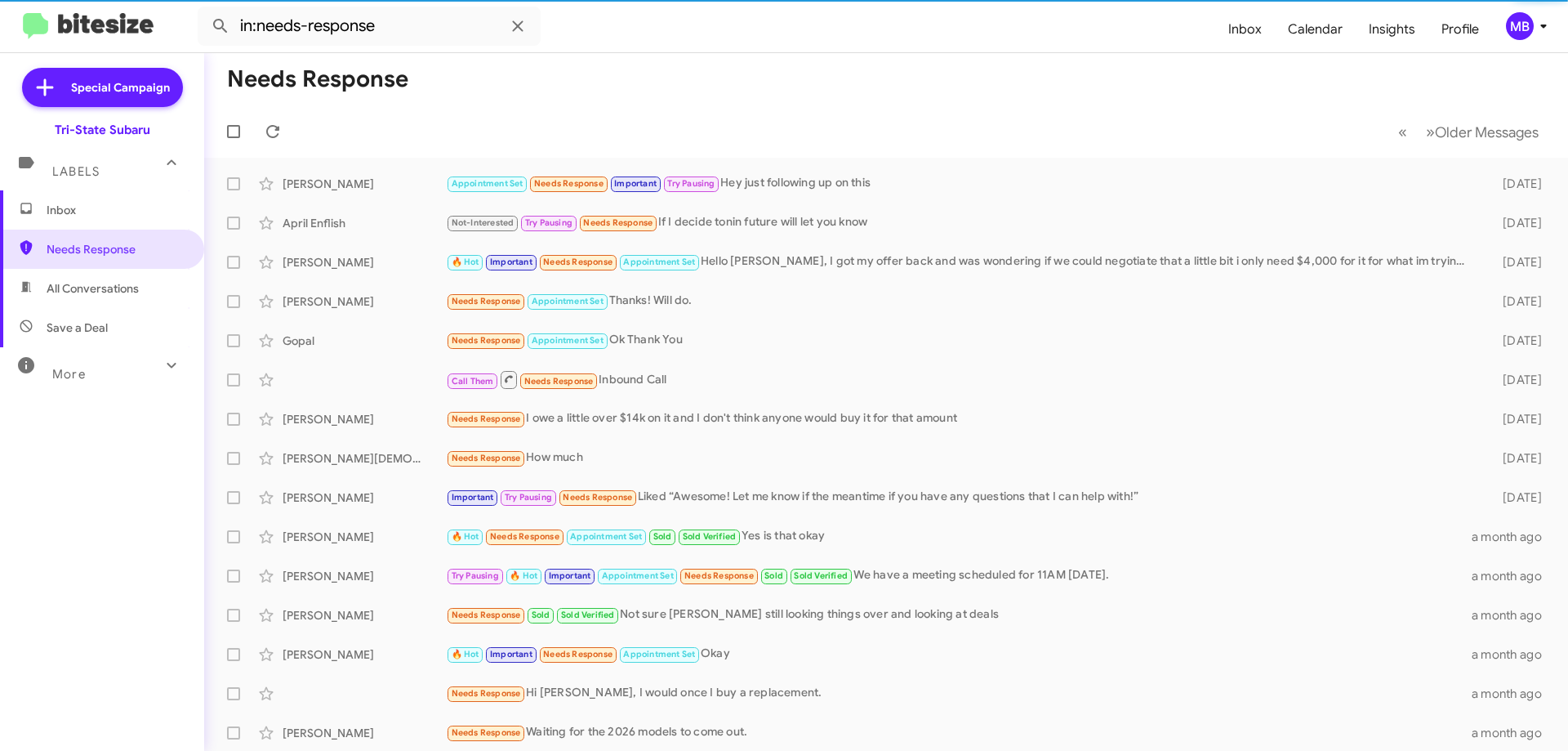
click at [97, 200] on span "Inbox" at bounding box center [102, 210] width 204 height 39
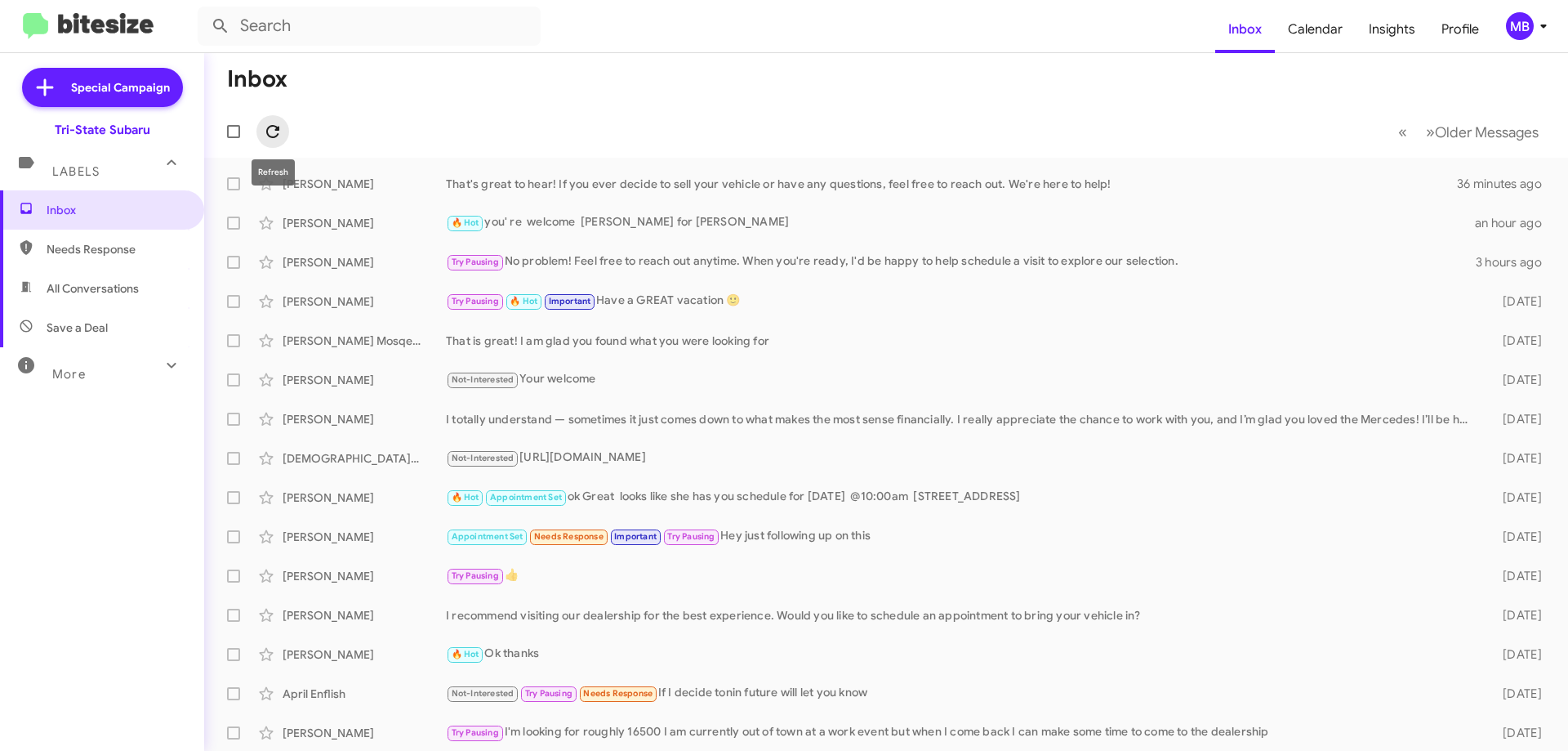
click at [267, 137] on icon at bounding box center [273, 131] width 20 height 20
click at [573, 198] on div "[PERSON_NAME] That's great to hear! If you ever decide to sell your vehicle or …" at bounding box center [886, 183] width 1337 height 32
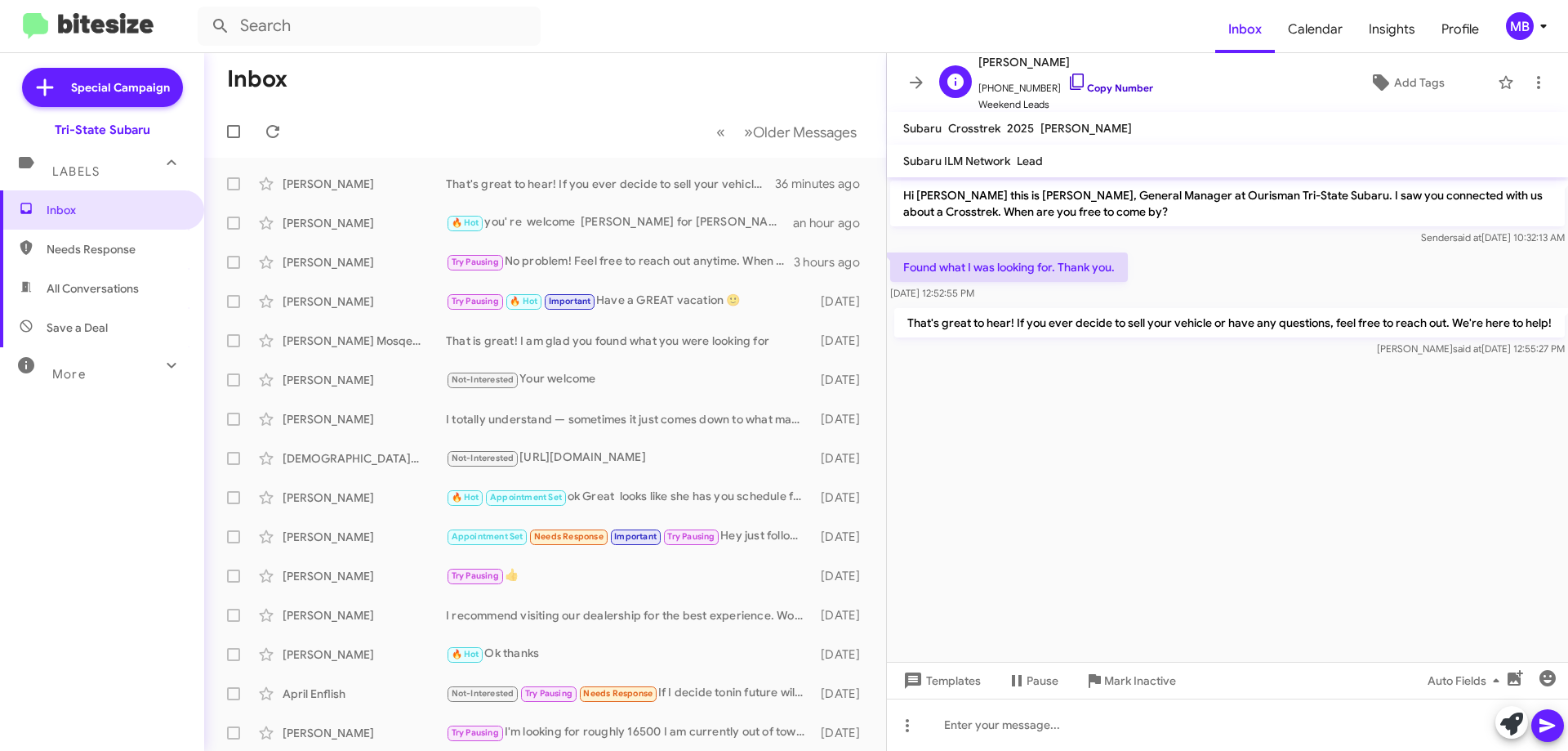
click at [1093, 82] on link "Copy Number" at bounding box center [1111, 88] width 86 height 13
